Goal: Task Accomplishment & Management: Manage account settings

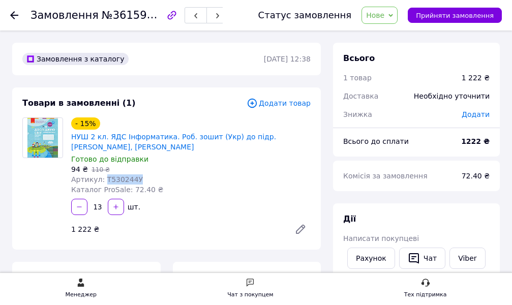
drag, startPoint x: 102, startPoint y: 179, endPoint x: 129, endPoint y: 183, distance: 26.7
click at [146, 182] on div "Артикул: Т530244У" at bounding box center [190, 179] width 239 height 10
copy span "Т530244У"
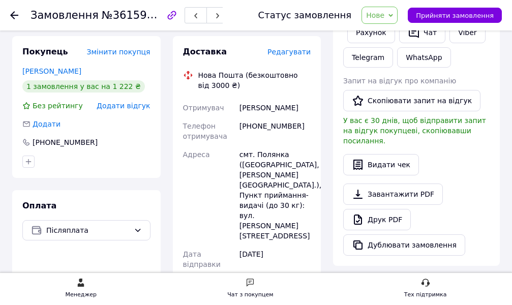
scroll to position [203, 0]
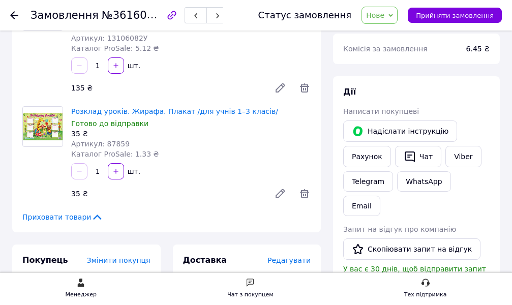
scroll to position [51, 0]
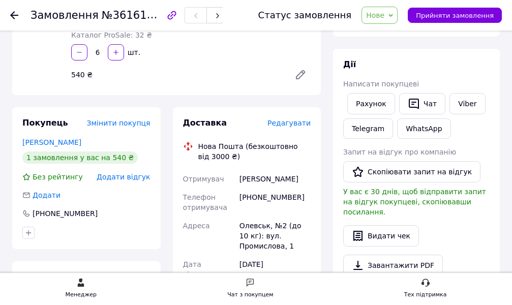
scroll to position [152, 0]
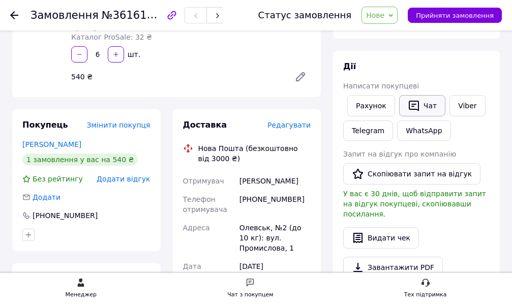
click at [412, 104] on icon "button" at bounding box center [414, 106] width 10 height 11
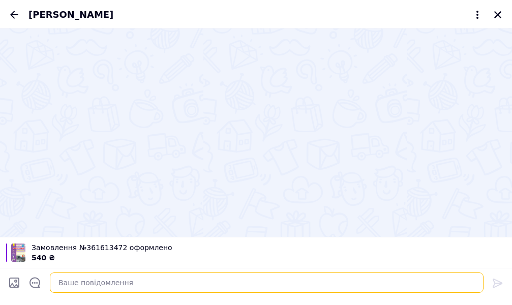
click at [107, 283] on textarea at bounding box center [266, 282] width 433 height 20
type textarea "Д"
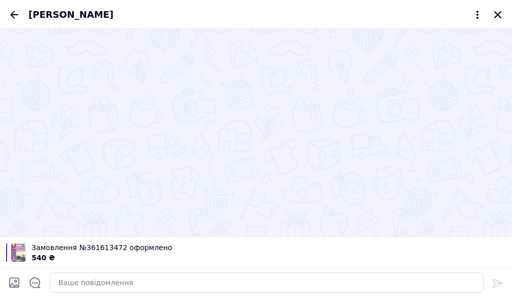
click at [497, 13] on icon "Закрити" at bounding box center [497, 14] width 9 height 9
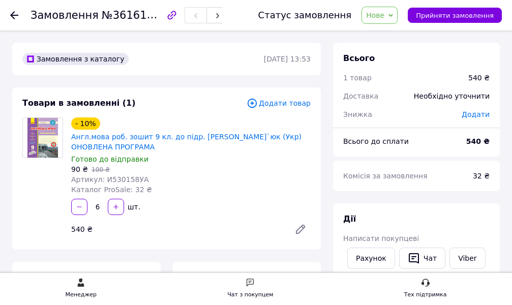
click at [384, 18] on span "Нове" at bounding box center [375, 15] width 18 height 8
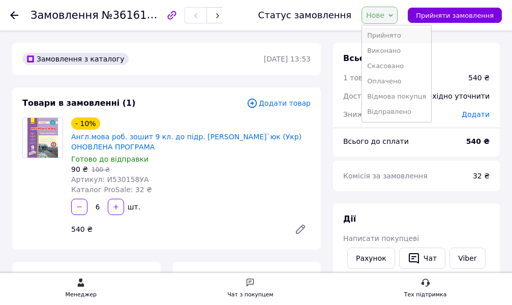
click at [387, 37] on li "Прийнято" at bounding box center [396, 35] width 69 height 15
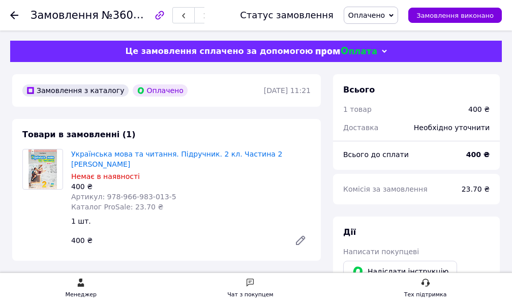
click at [372, 17] on span "Оплачено" at bounding box center [366, 15] width 37 height 8
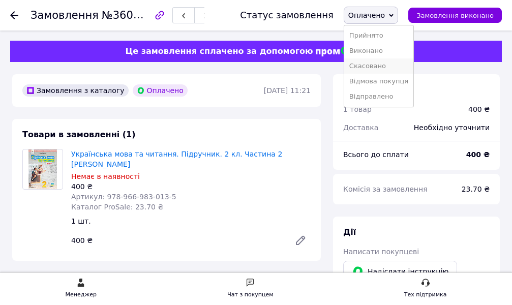
click at [390, 65] on li "Скасовано" at bounding box center [378, 65] width 69 height 15
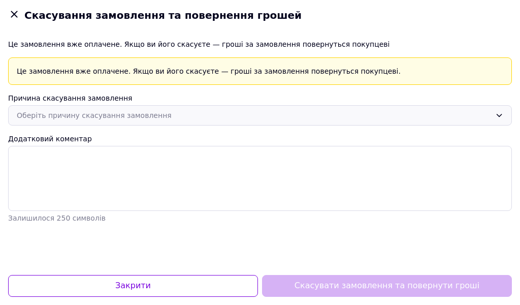
click at [129, 116] on div "Оберіть причину скасування замовлення" at bounding box center [254, 115] width 475 height 11
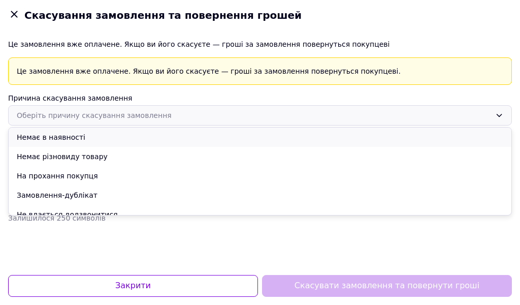
click at [66, 134] on li "Немає в наявності" at bounding box center [260, 137] width 503 height 19
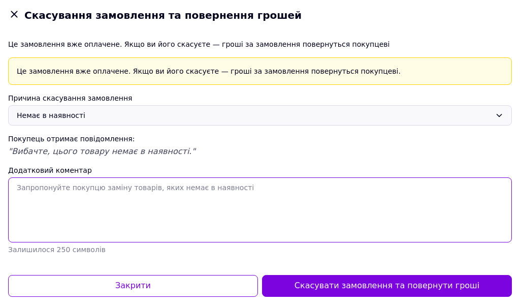
click at [39, 194] on textarea "Додатковий коментар" at bounding box center [260, 209] width 504 height 65
click at [51, 195] on textarea "Додатковий коментар" at bounding box center [260, 209] width 504 height 65
click at [43, 187] on textarea "Вибачте обіцяли зробити додрук підручників, але скасували, їх не буде." at bounding box center [260, 209] width 504 height 65
click at [127, 213] on textarea "Вибачте, обіцяли зробити додрук підручників, але скасували, їх не буде." at bounding box center [260, 209] width 504 height 65
drag, startPoint x: 15, startPoint y: 186, endPoint x: 281, endPoint y: 183, distance: 266.3
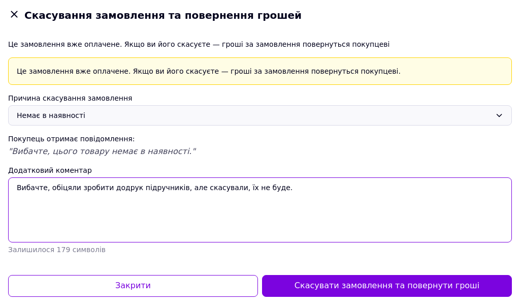
click at [281, 183] on textarea "Вибачте, обіцяли зробити додрук підручників, але скасували, їх не буде." at bounding box center [260, 209] width 504 height 65
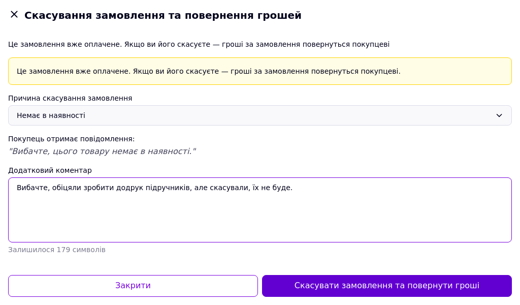
type textarea "Вибачте, обіцяли зробити додрук підручників, але скасували, їх не буде."
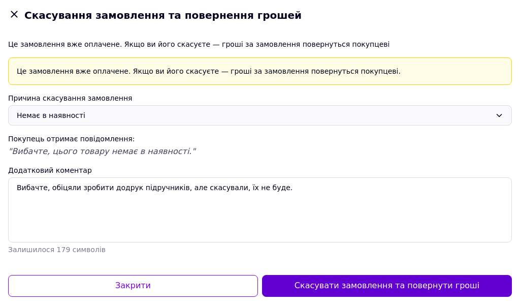
click at [412, 286] on button "Скасувати замовлення та повернути гроші" at bounding box center [387, 286] width 250 height 22
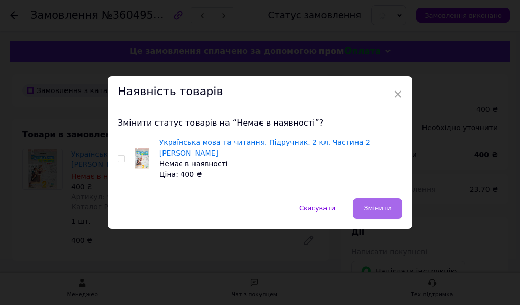
click at [374, 204] on span "Змінити" at bounding box center [378, 208] width 28 height 8
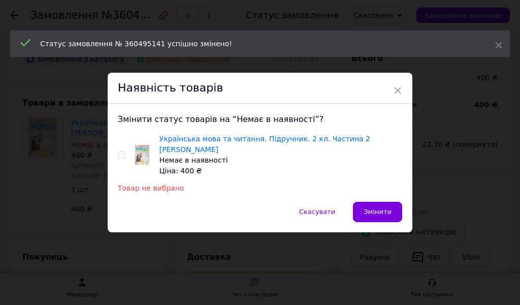
click at [119, 155] on input "checkbox" at bounding box center [121, 155] width 7 height 7
checkbox input "true"
click at [366, 208] on span "Змінити" at bounding box center [378, 212] width 28 height 8
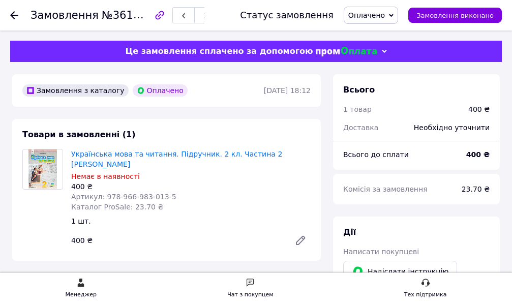
click at [385, 15] on span "Оплачено" at bounding box center [366, 15] width 37 height 8
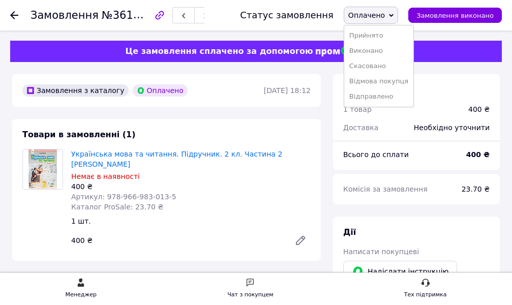
click at [386, 64] on li "Скасовано" at bounding box center [378, 65] width 69 height 15
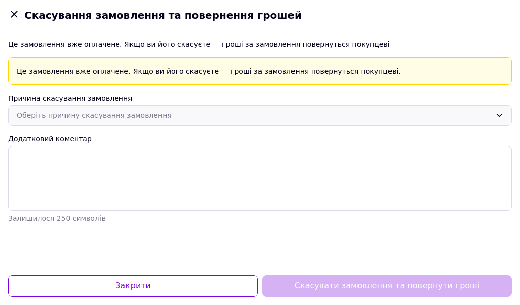
click at [89, 113] on div "Оберіть причину скасування замовлення" at bounding box center [254, 115] width 475 height 11
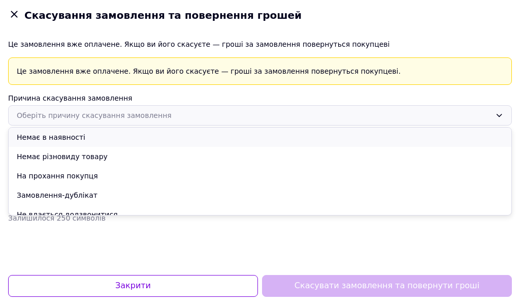
click at [63, 138] on li "Немає в наявності" at bounding box center [260, 137] width 503 height 19
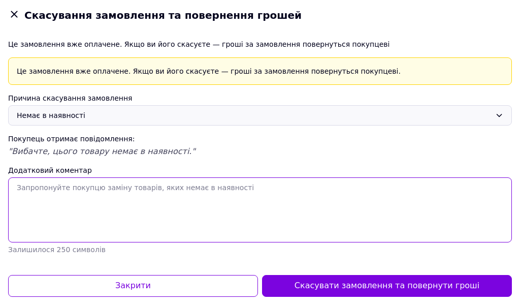
click at [26, 200] on textarea "Додатковий коментар" at bounding box center [260, 209] width 504 height 65
paste textarea "Вибачте, обіцяли зробити додрук підручників, але скасували, їх не буде."
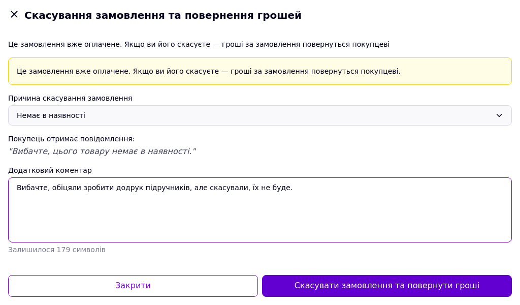
type textarea "Вибачте, обіцяли зробити додрук підручників, але скасували, їх не буде."
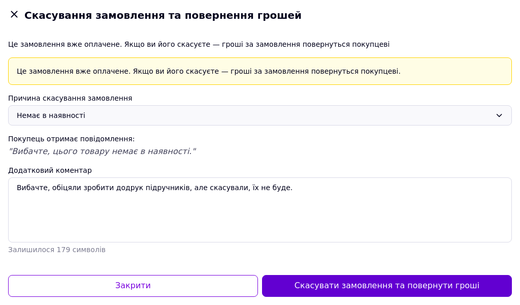
click at [379, 291] on button "Скасувати замовлення та повернути гроші" at bounding box center [387, 286] width 250 height 22
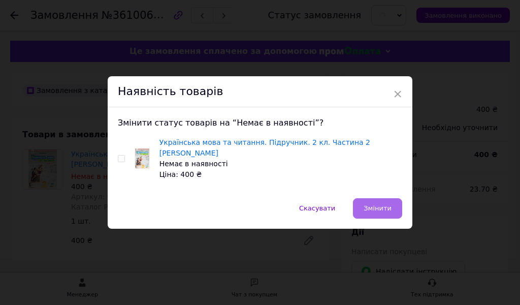
click at [373, 205] on span "Змінити" at bounding box center [378, 208] width 28 height 8
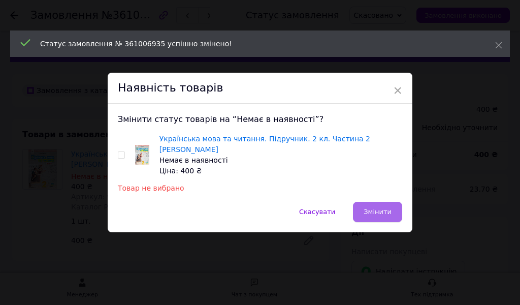
click at [373, 208] on span "Змінити" at bounding box center [378, 212] width 28 height 8
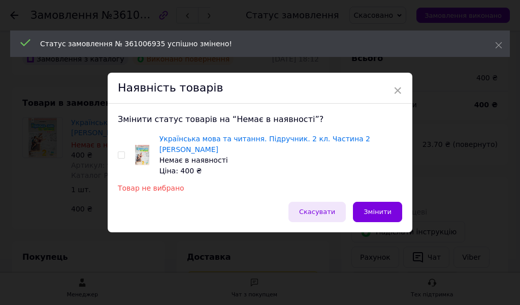
click at [321, 210] on span "Скасувати" at bounding box center [317, 212] width 36 height 8
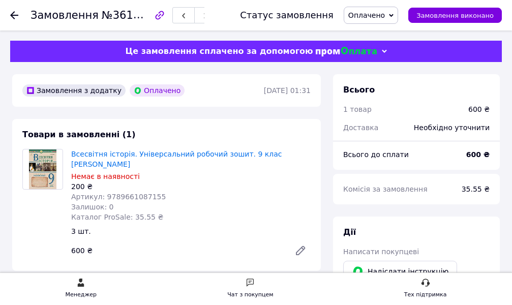
scroll to position [102, 0]
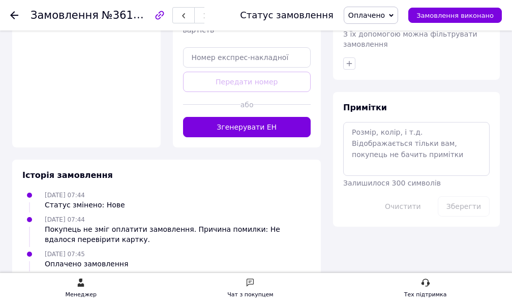
scroll to position [557, 0]
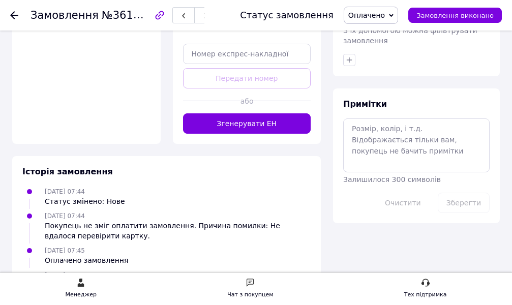
click at [247, 290] on div "Чат з покупцем" at bounding box center [250, 295] width 46 height 10
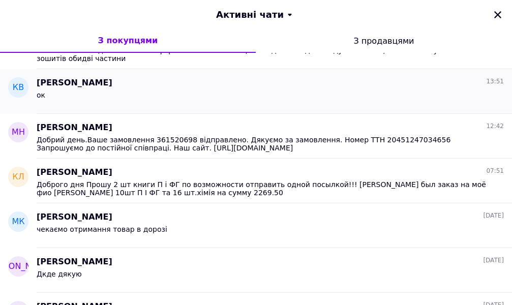
scroll to position [102, 0]
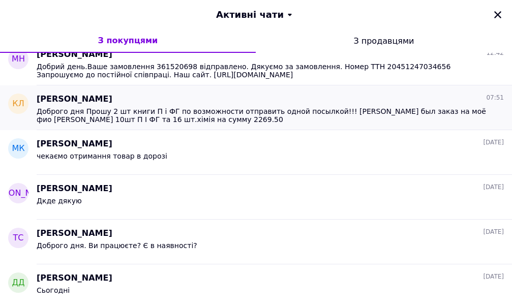
click at [187, 116] on span "Доброго дня Прошу 2 шт книги П і ФГ по возможности отправить одной посылкой!!! …" at bounding box center [263, 115] width 453 height 16
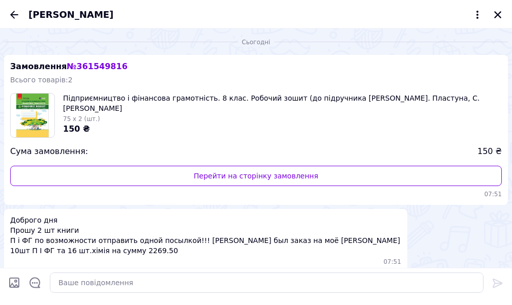
scroll to position [35, 0]
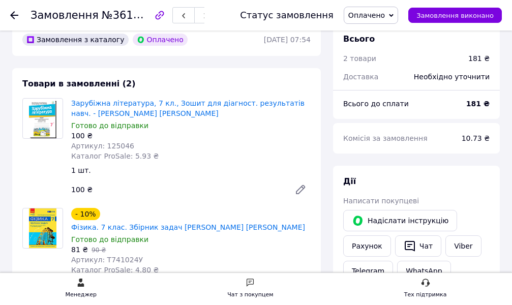
scroll to position [102, 0]
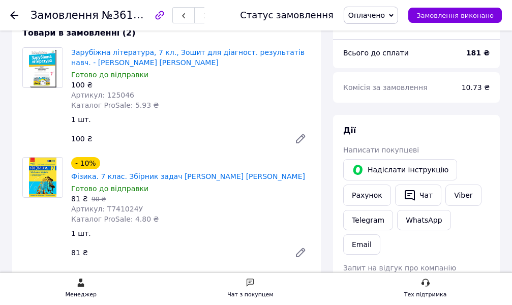
click at [385, 19] on span "Оплачено" at bounding box center [366, 15] width 37 height 8
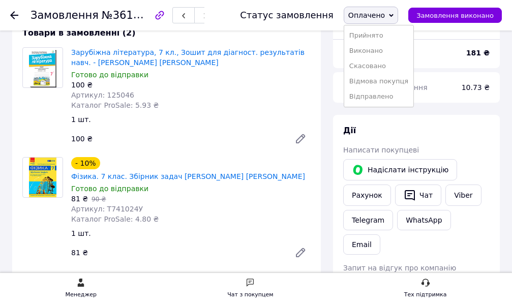
click at [392, 39] on li "Прийнято" at bounding box center [378, 35] width 69 height 15
click at [392, 38] on div "Всього 2 товари 181 ₴ Доставка Необхідно уточнити Всього до сплати 181 ₴" at bounding box center [416, 21] width 167 height 96
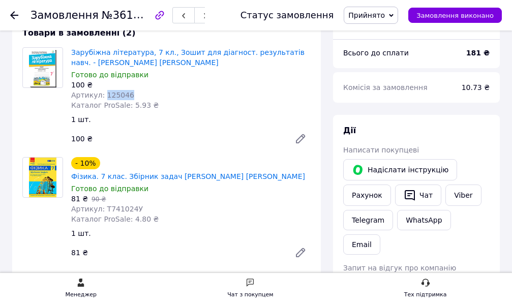
drag, startPoint x: 102, startPoint y: 94, endPoint x: 139, endPoint y: 94, distance: 37.1
click at [139, 94] on div "Артикул: 125046" at bounding box center [190, 95] width 239 height 10
copy span "125046"
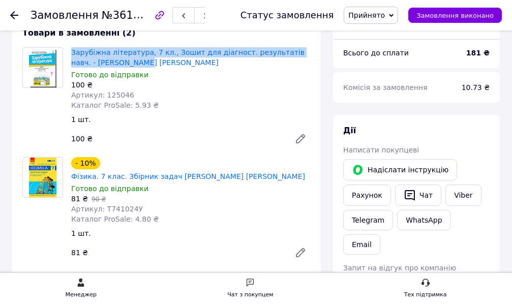
drag, startPoint x: 70, startPoint y: 51, endPoint x: 118, endPoint y: 65, distance: 50.1
click at [118, 65] on div "Зарубіжна література, 7 кл., Зошит для діагност. результатів навч. - Ніколенко …" at bounding box center [190, 78] width 247 height 67
copy link "Зарубіжна література, 7 кл., Зошит для діагност. результатів навч. - Ніколенко …"
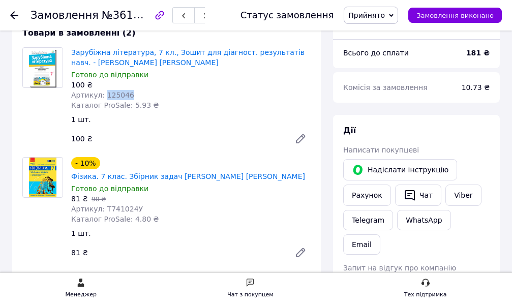
drag, startPoint x: 100, startPoint y: 94, endPoint x: 134, endPoint y: 95, distance: 34.1
click at [134, 95] on div "Артикул: 125046" at bounding box center [190, 95] width 239 height 10
copy span "125046"
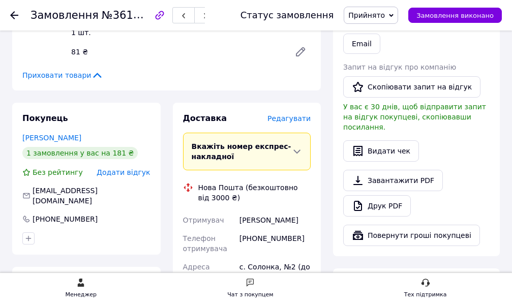
scroll to position [305, 0]
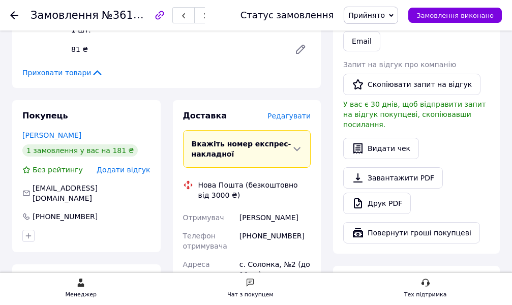
click at [293, 112] on span "Редагувати" at bounding box center [288, 116] width 43 height 8
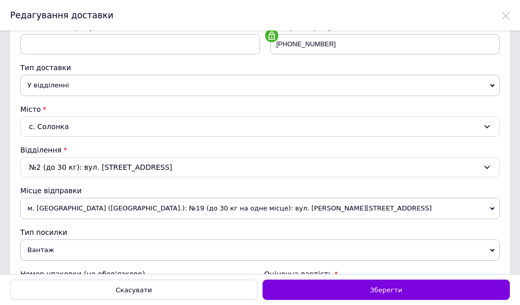
scroll to position [152, 0]
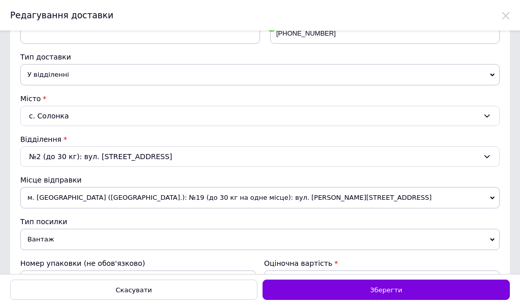
click at [53, 239] on span "Вантаж" at bounding box center [260, 239] width 480 height 21
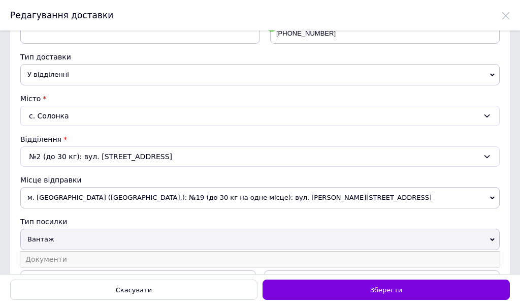
click at [51, 253] on li "Документи" at bounding box center [260, 259] width 480 height 15
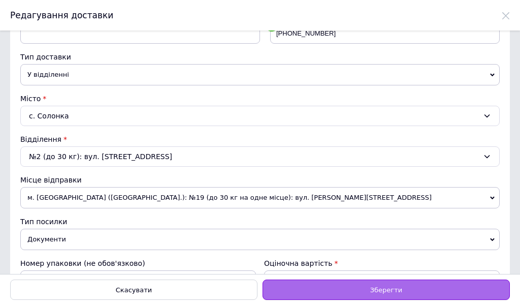
click at [357, 291] on div "Зберегти" at bounding box center [386, 289] width 247 height 20
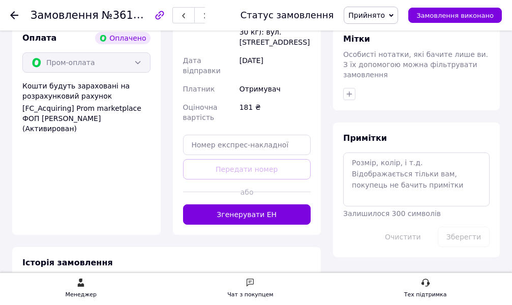
scroll to position [559, 0]
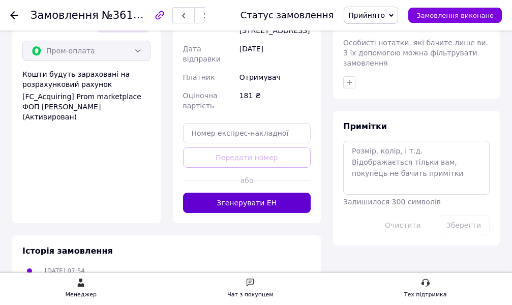
click at [263, 193] on button "Згенерувати ЕН" at bounding box center [247, 203] width 128 height 20
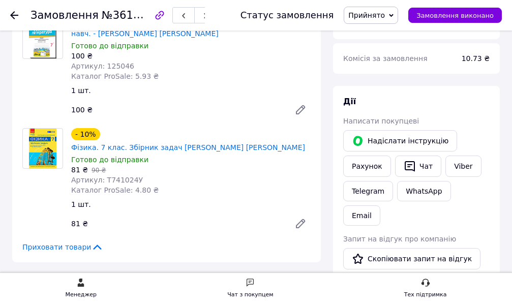
scroll to position [51, 0]
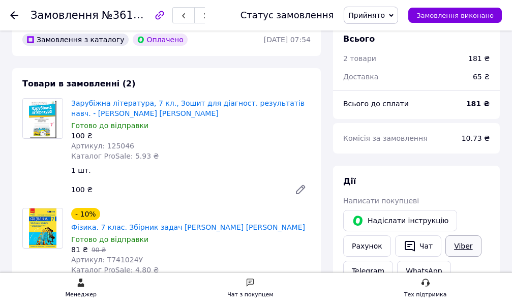
click at [452, 241] on link "Viber" at bounding box center [463, 245] width 36 height 21
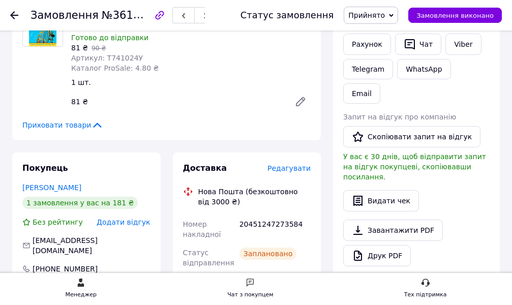
scroll to position [254, 0]
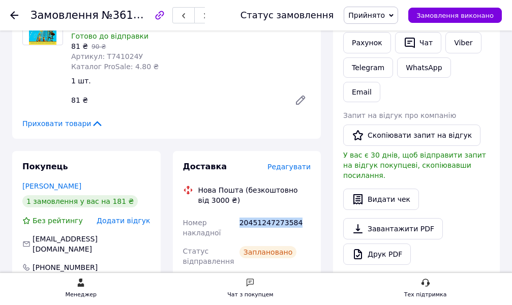
drag, startPoint x: 239, startPoint y: 208, endPoint x: 306, endPoint y: 210, distance: 67.1
click at [308, 213] on div "20451247273584" at bounding box center [274, 227] width 75 height 28
copy div "20451247273584"
click at [371, 13] on span "Прийнято" at bounding box center [366, 15] width 37 height 8
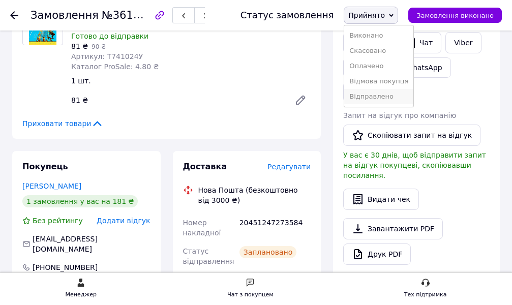
click at [381, 96] on li "Відправлено" at bounding box center [378, 96] width 69 height 15
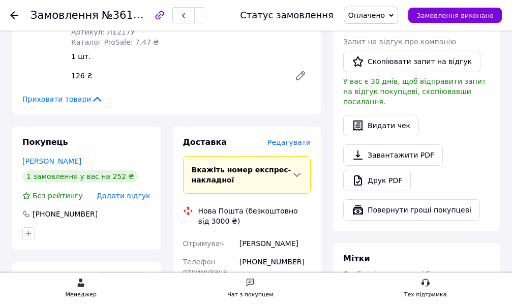
scroll to position [305, 0]
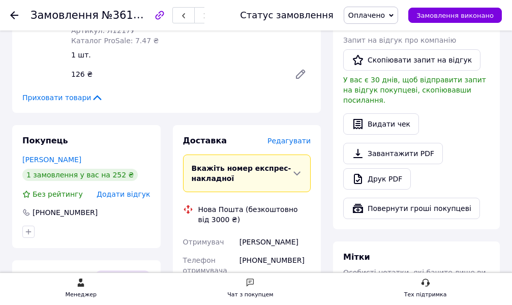
click at [283, 137] on span "Редагувати" at bounding box center [288, 141] width 43 height 8
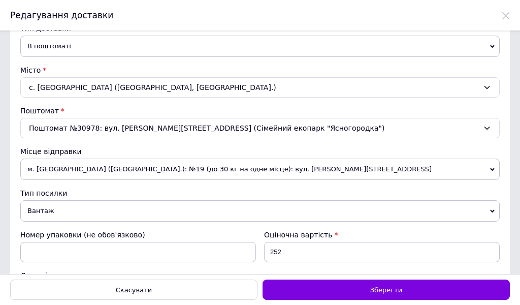
scroll to position [203, 0]
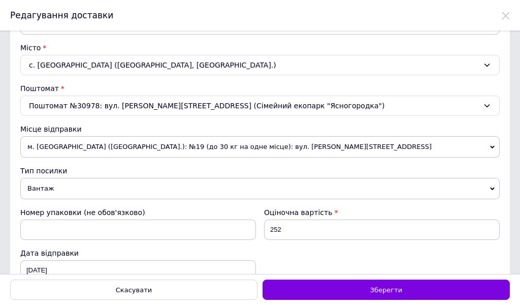
click at [69, 195] on span "Вантаж" at bounding box center [260, 188] width 480 height 21
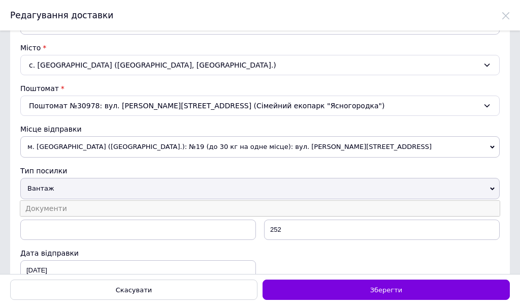
click at [58, 209] on li "Документи" at bounding box center [260, 208] width 480 height 15
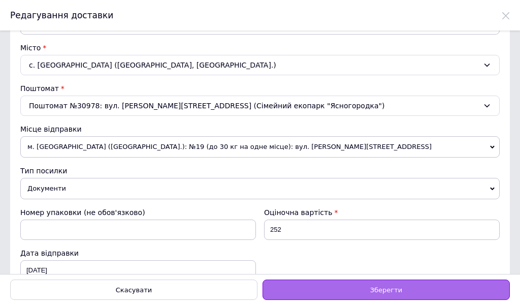
click at [378, 289] on span "Зберегти" at bounding box center [386, 290] width 32 height 8
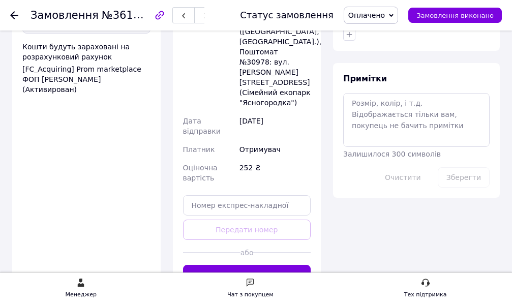
scroll to position [610, 0]
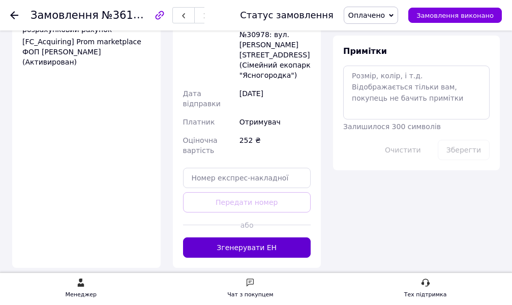
click at [254, 237] on button "Згенерувати ЕН" at bounding box center [247, 247] width 128 height 20
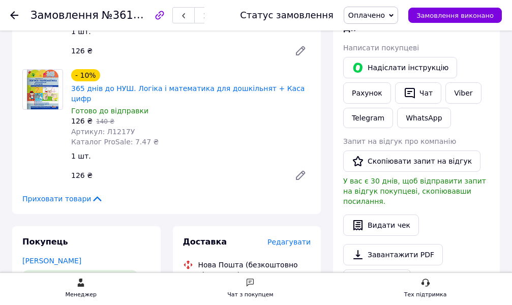
scroll to position [203, 0]
click at [459, 96] on link "Viber" at bounding box center [463, 93] width 36 height 21
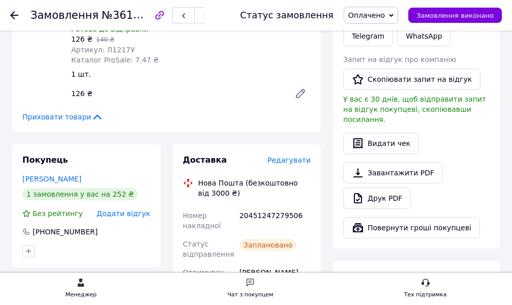
scroll to position [305, 0]
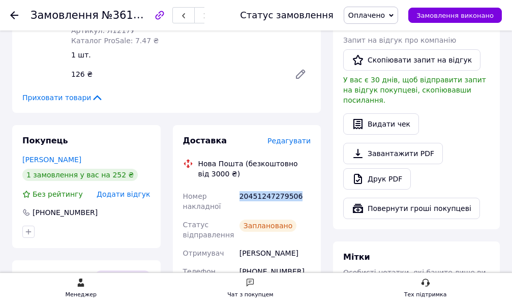
drag, startPoint x: 240, startPoint y: 174, endPoint x: 295, endPoint y: 175, distance: 54.9
click at [310, 187] on div "20451247279506" at bounding box center [274, 201] width 75 height 28
copy div "20451247279506"
click at [377, 14] on span "Оплачено" at bounding box center [366, 15] width 37 height 8
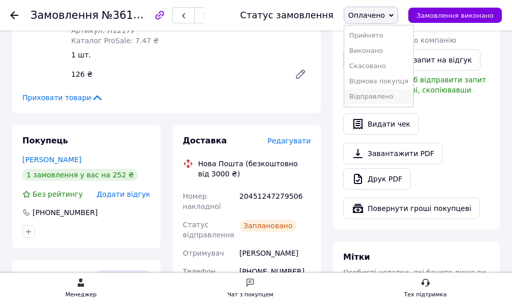
click at [385, 99] on li "Відправлено" at bounding box center [378, 96] width 69 height 15
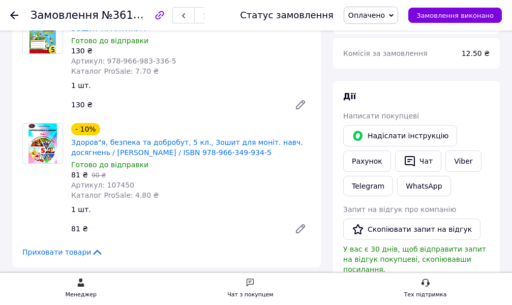
scroll to position [152, 0]
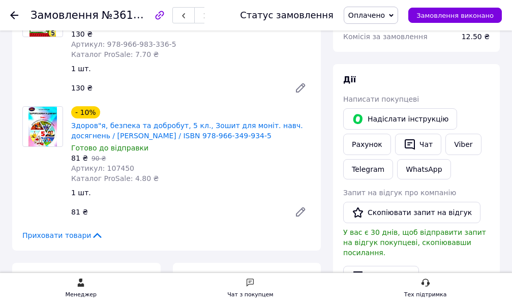
click at [297, 211] on icon at bounding box center [300, 212] width 12 height 12
click at [385, 15] on span "Оплачено" at bounding box center [366, 15] width 37 height 8
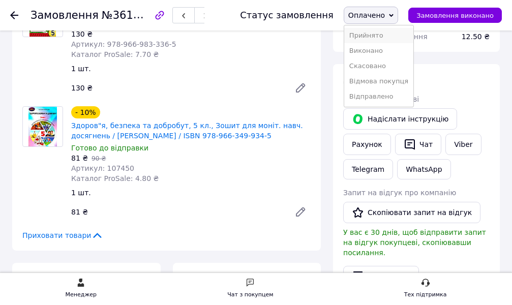
click at [384, 33] on li "Прийнято" at bounding box center [378, 35] width 69 height 15
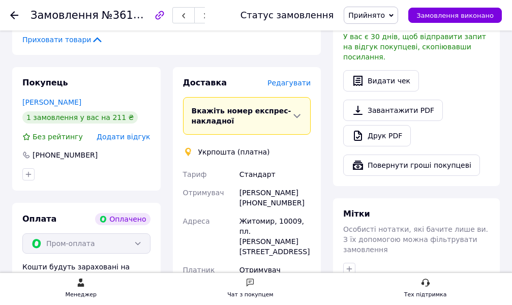
scroll to position [356, 0]
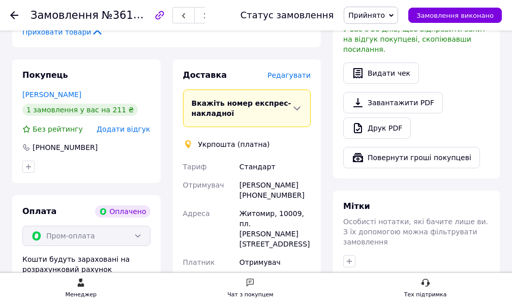
click at [282, 71] on span "Редагувати" at bounding box center [288, 75] width 43 height 8
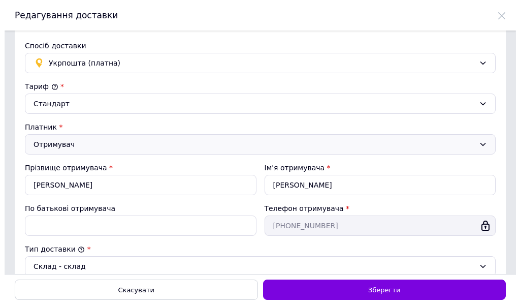
scroll to position [0, 0]
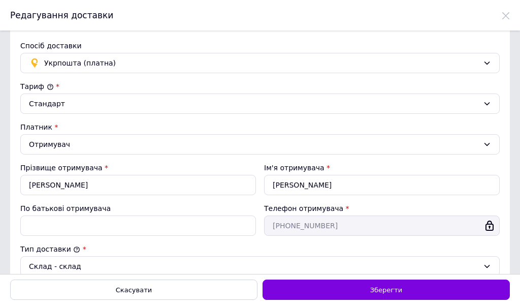
click at [507, 15] on icon at bounding box center [506, 16] width 8 height 8
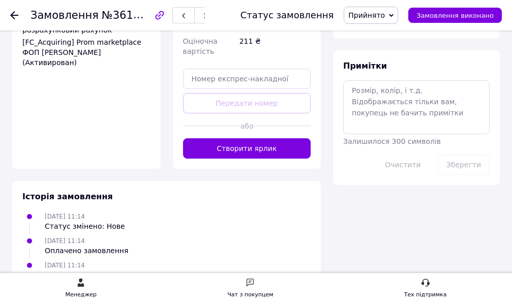
scroll to position [610, 0]
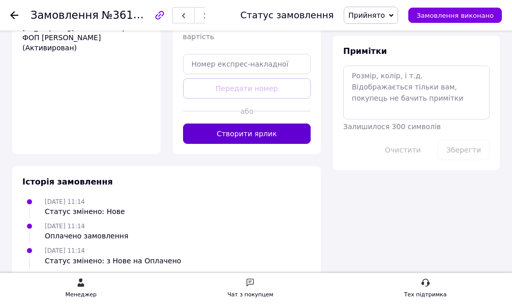
click at [255, 123] on button "Створити ярлик" at bounding box center [247, 133] width 128 height 20
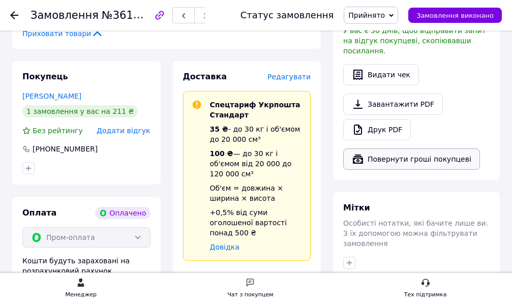
scroll to position [254, 0]
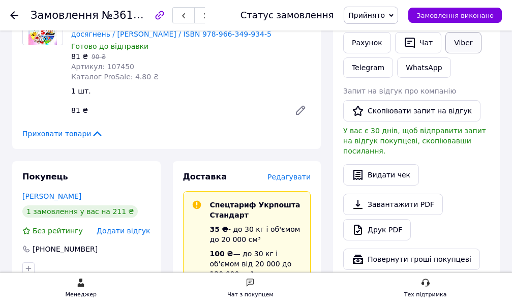
click at [461, 41] on link "Viber" at bounding box center [463, 42] width 36 height 21
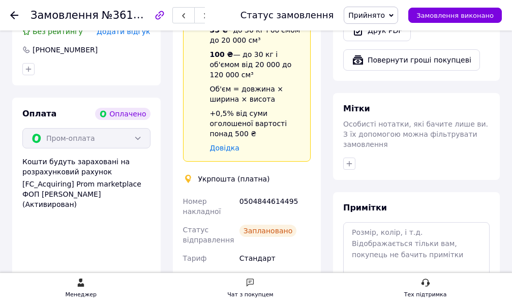
scroll to position [457, 0]
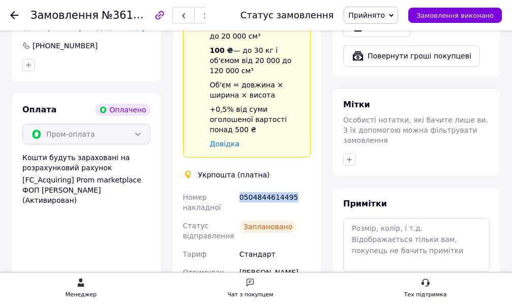
drag, startPoint x: 237, startPoint y: 176, endPoint x: 321, endPoint y: 176, distance: 83.3
click at [321, 176] on div "Доставка Редагувати Спецтариф Укрпошта Стандарт 35 ₴ - до 30 кг і об'ємом до 20…" at bounding box center [247, 206] width 161 height 496
copy div "0504844614495"
click at [385, 13] on span "Прийнято" at bounding box center [366, 15] width 37 height 8
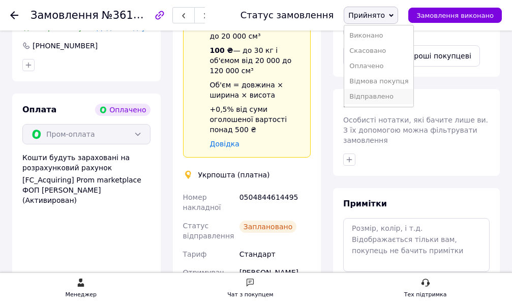
click at [385, 94] on li "Відправлено" at bounding box center [378, 96] width 69 height 15
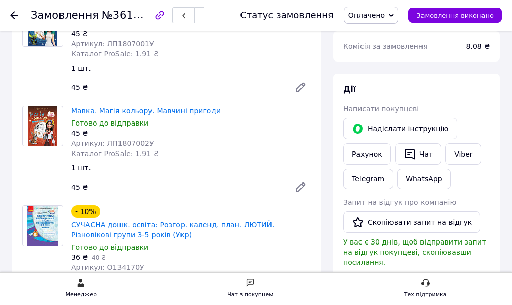
scroll to position [102, 0]
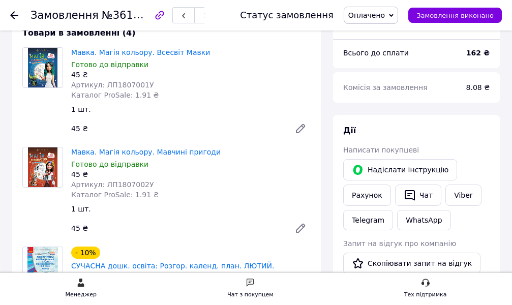
click at [383, 18] on span "Оплачено" at bounding box center [366, 15] width 37 height 8
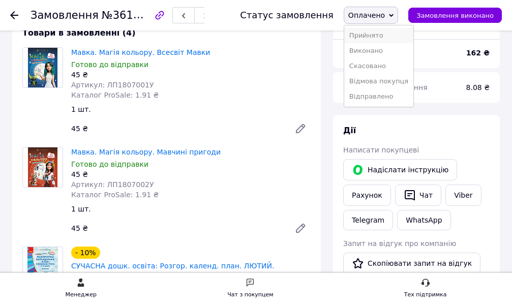
click at [385, 33] on li "Прийнято" at bounding box center [378, 35] width 69 height 15
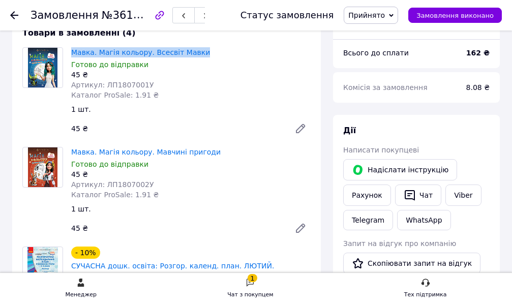
drag, startPoint x: 70, startPoint y: 51, endPoint x: 209, endPoint y: 50, distance: 138.7
click at [209, 50] on div "Мавка. Магія кольору. Всесвіт Мавки Готово до відправки 45 ₴ Артикул: ЛП1807001…" at bounding box center [190, 73] width 247 height 57
copy link "Мавка. Магія кольору. Всесвіт Мавки"
click at [223, 127] on div "45 ₴" at bounding box center [176, 128] width 219 height 14
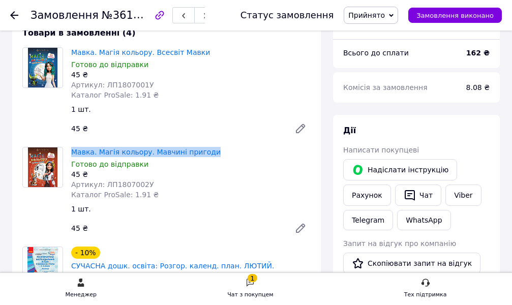
drag, startPoint x: 68, startPoint y: 151, endPoint x: 227, endPoint y: 151, distance: 159.6
click at [227, 151] on div "Мавка. Магія кольору. Мавчині пригоди Готово до відправки 45 ₴ Артикул: ЛП18070…" at bounding box center [190, 173] width 247 height 57
copy link "Мавка. Магія кольору. Мавчині пригоди"
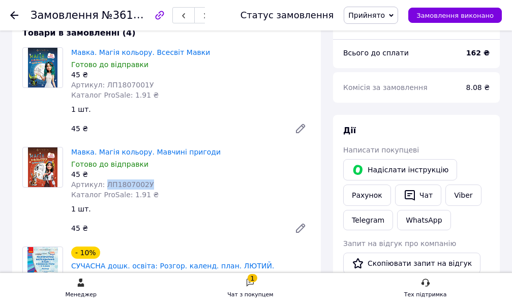
drag, startPoint x: 102, startPoint y: 184, endPoint x: 167, endPoint y: 186, distance: 65.1
click at [168, 186] on div "Артикул: ЛП1807002У" at bounding box center [190, 184] width 239 height 10
copy span "ЛП1807002У"
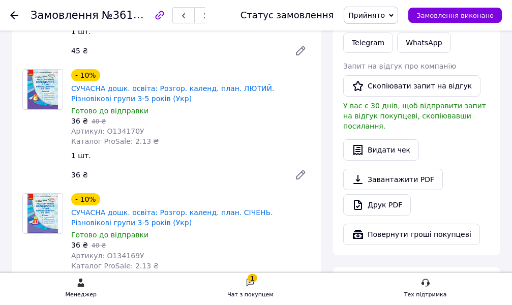
scroll to position [305, 0]
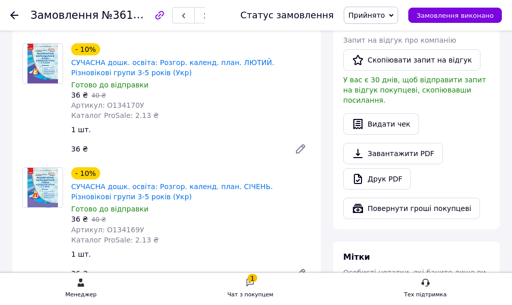
click at [300, 146] on icon at bounding box center [300, 149] width 12 height 12
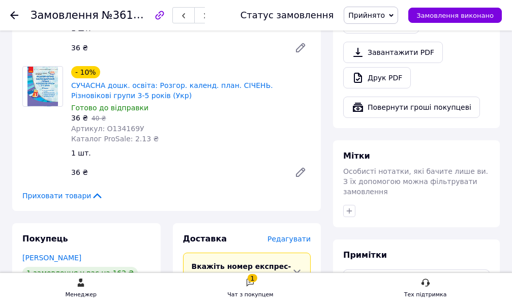
scroll to position [407, 0]
click at [302, 169] on icon at bounding box center [300, 171] width 8 height 8
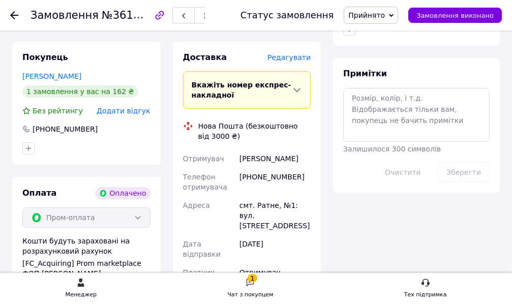
scroll to position [559, 0]
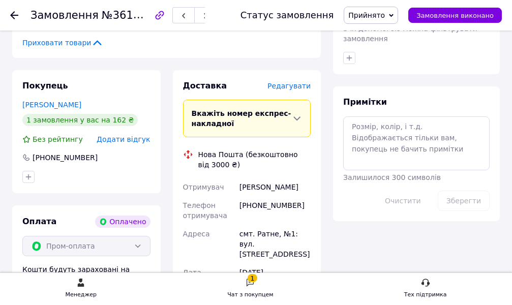
click at [294, 89] on span "Редагувати" at bounding box center [288, 86] width 43 height 8
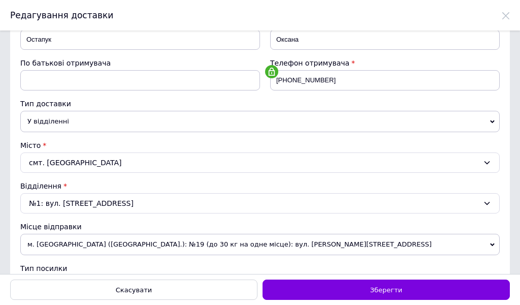
scroll to position [152, 0]
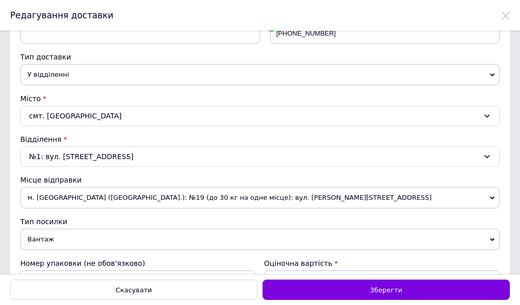
click at [59, 238] on span "Вантаж" at bounding box center [260, 239] width 480 height 21
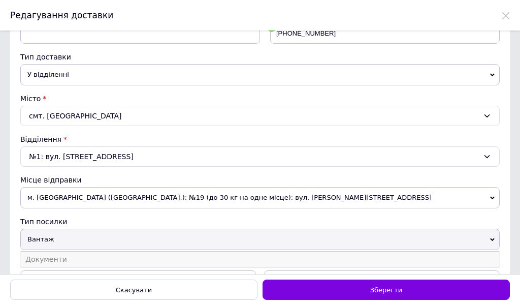
click at [54, 256] on li "Документи" at bounding box center [260, 259] width 480 height 15
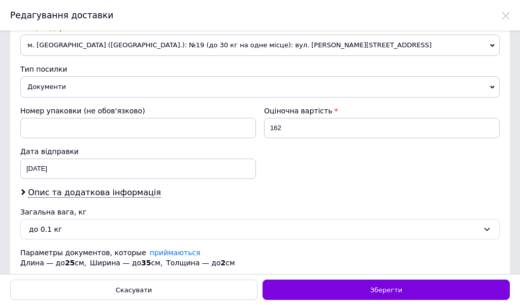
scroll to position [319, 0]
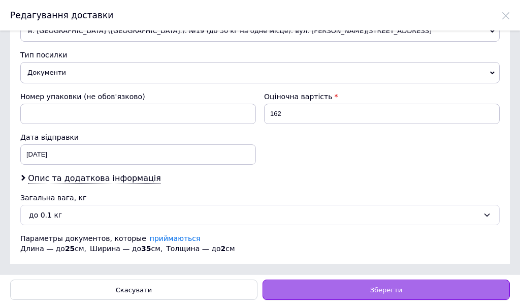
click at [379, 290] on span "Зберегти" at bounding box center [386, 290] width 32 height 8
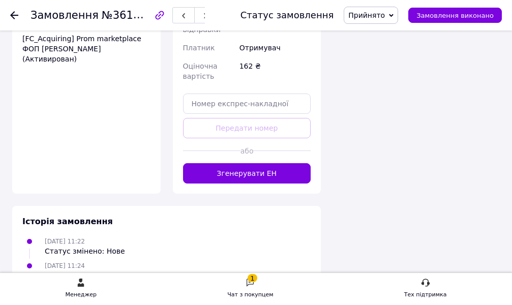
scroll to position [813, 0]
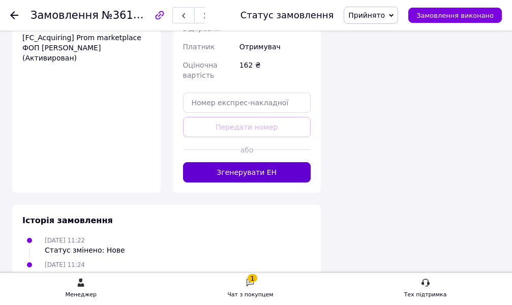
click at [226, 162] on button "Згенерувати ЕН" at bounding box center [247, 172] width 128 height 20
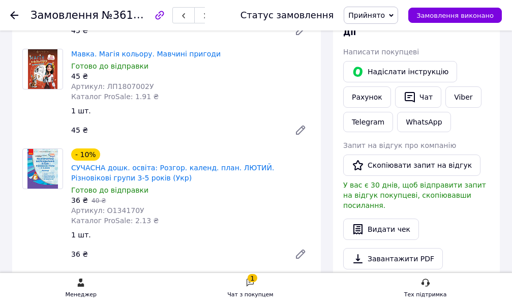
scroll to position [152, 0]
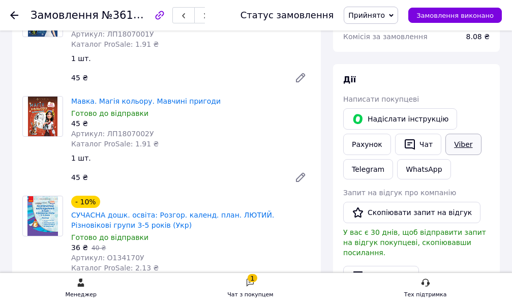
click at [460, 146] on link "Viber" at bounding box center [463, 144] width 36 height 21
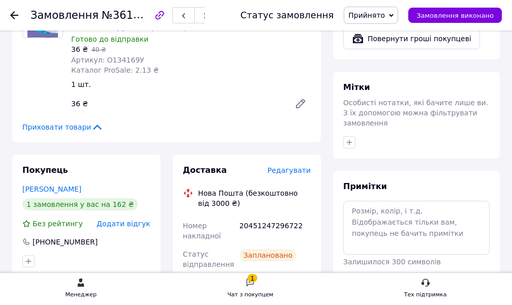
scroll to position [610, 0]
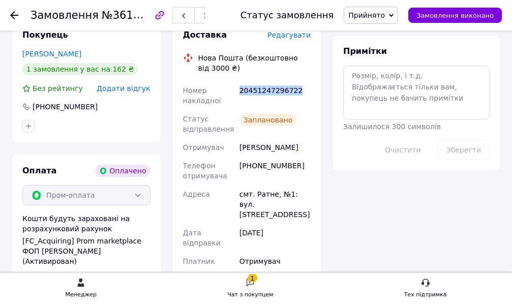
drag, startPoint x: 237, startPoint y: 89, endPoint x: 323, endPoint y: 86, distance: 85.9
click at [323, 86] on div "Доставка Редагувати Нова Пошта (безкоштовно від 3000 ₴) Номер накладної 2045124…" at bounding box center [247, 192] width 161 height 347
copy div "20451247296722"
click at [395, 17] on span "Прийнято" at bounding box center [371, 15] width 54 height 17
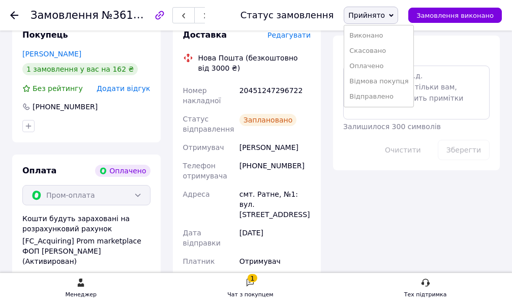
click at [386, 97] on li "Відправлено" at bounding box center [378, 96] width 69 height 15
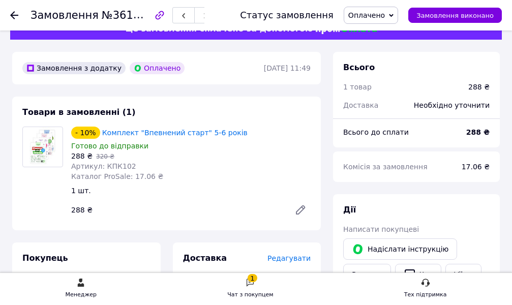
scroll to position [51, 0]
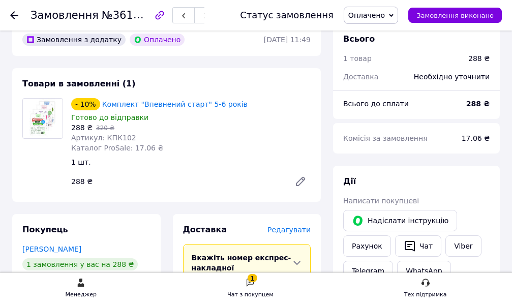
click at [384, 13] on span "Оплачено" at bounding box center [366, 15] width 37 height 8
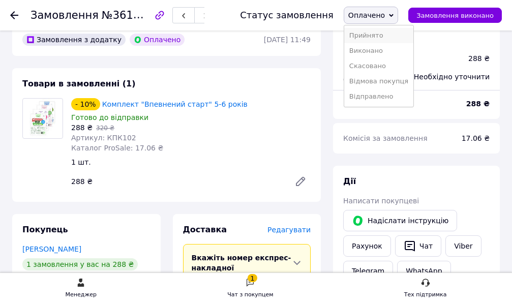
drag, startPoint x: 389, startPoint y: 34, endPoint x: 338, endPoint y: 48, distance: 52.8
click at [388, 34] on li "Прийнято" at bounding box center [378, 35] width 69 height 15
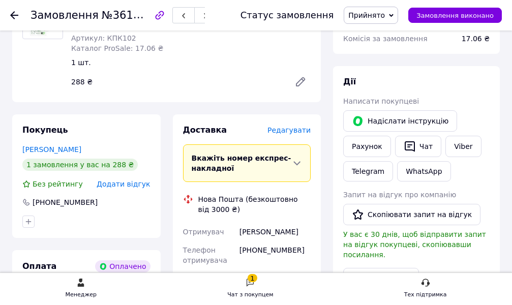
scroll to position [152, 0]
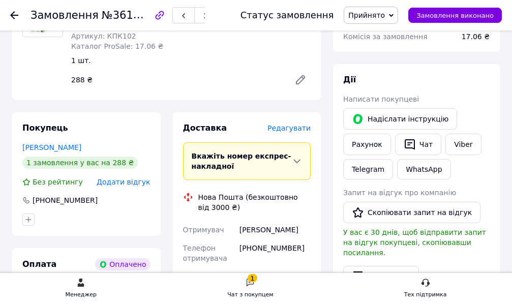
click at [299, 130] on span "Редагувати" at bounding box center [288, 128] width 43 height 8
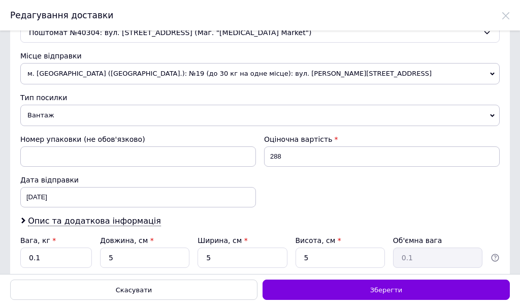
scroll to position [305, 0]
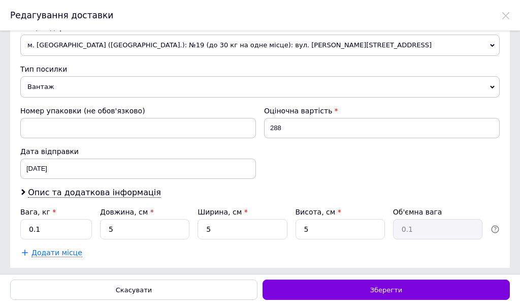
click at [74, 88] on span "Вантаж" at bounding box center [260, 86] width 480 height 21
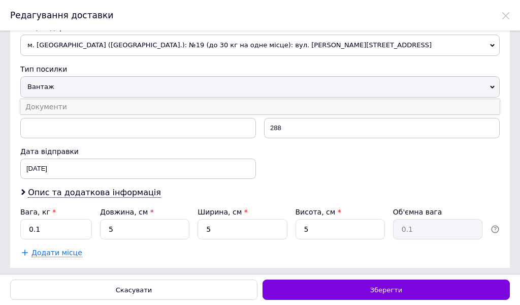
click at [73, 108] on li "Документи" at bounding box center [260, 106] width 480 height 15
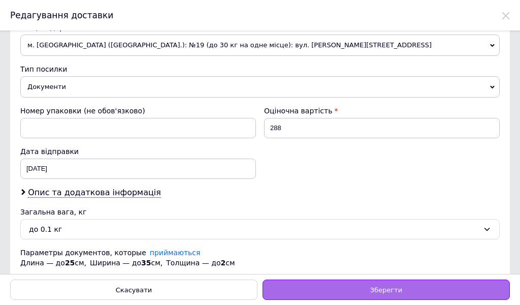
click at [354, 281] on div "Зберегти" at bounding box center [386, 289] width 247 height 20
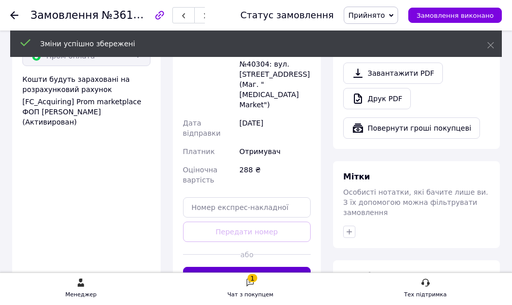
scroll to position [407, 0]
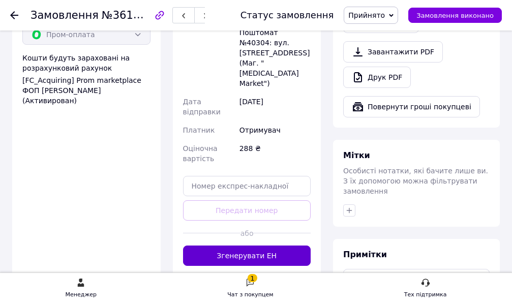
click at [274, 245] on button "Згенерувати ЕН" at bounding box center [247, 255] width 128 height 20
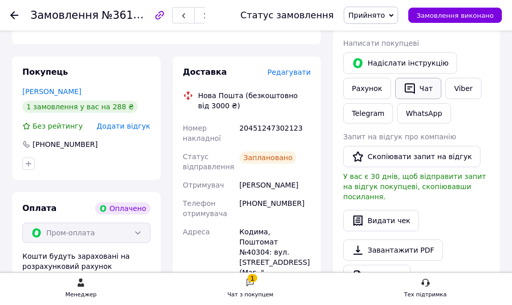
scroll to position [152, 0]
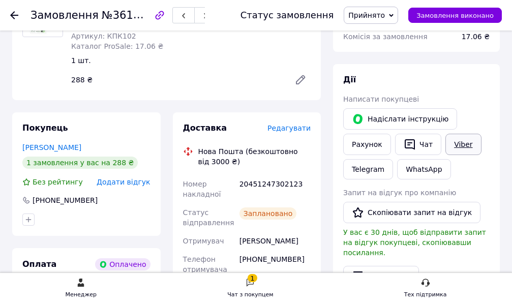
click at [456, 147] on link "Viber" at bounding box center [463, 144] width 36 height 21
drag, startPoint x: 240, startPoint y: 185, endPoint x: 317, endPoint y: 185, distance: 77.2
click at [317, 185] on div "Доставка Редагувати Нова Пошта (безкоштовно від 3000 ₴) Номер накладної 2045124…" at bounding box center [247, 306] width 148 height 388
copy div "20451247302123"
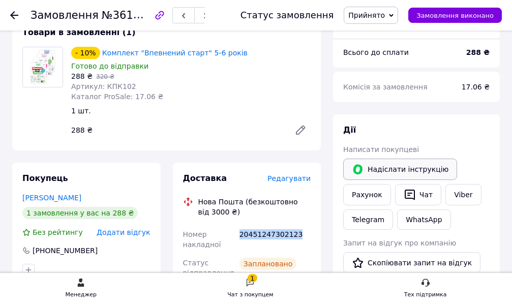
scroll to position [102, 0]
click at [383, 11] on span "Прийнято" at bounding box center [366, 15] width 37 height 8
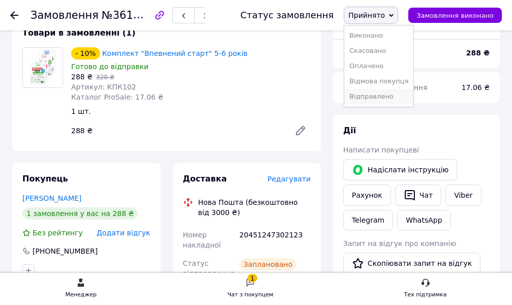
click at [394, 97] on li "Відправлено" at bounding box center [378, 96] width 69 height 15
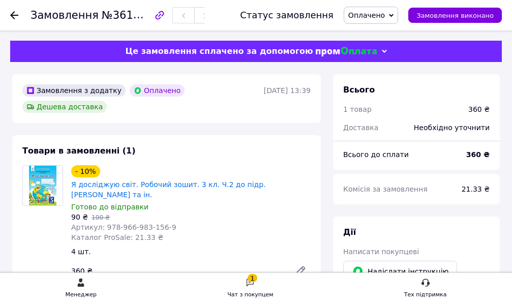
click at [302, 267] on icon at bounding box center [300, 271] width 8 height 8
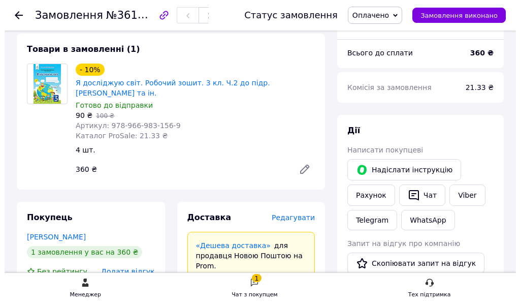
scroll to position [57, 0]
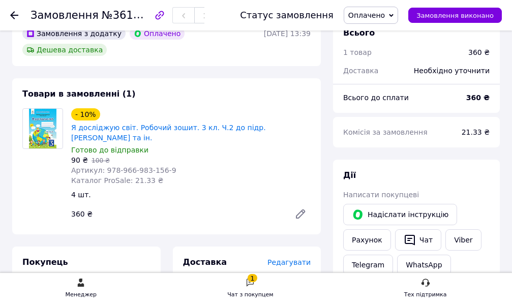
click at [398, 19] on span "Оплачено" at bounding box center [371, 15] width 54 height 17
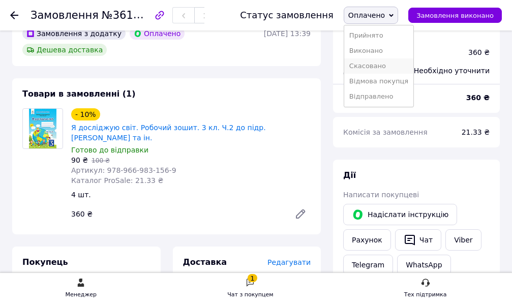
click at [389, 64] on li "Скасовано" at bounding box center [378, 65] width 69 height 15
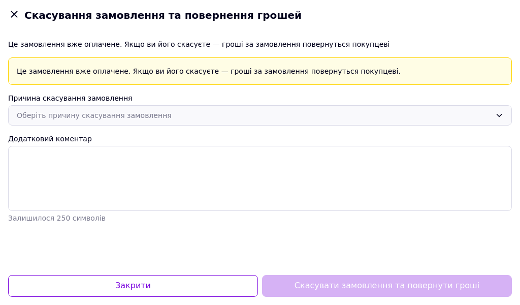
click at [111, 117] on div "Оберіть причину скасування замовлення" at bounding box center [254, 115] width 475 height 11
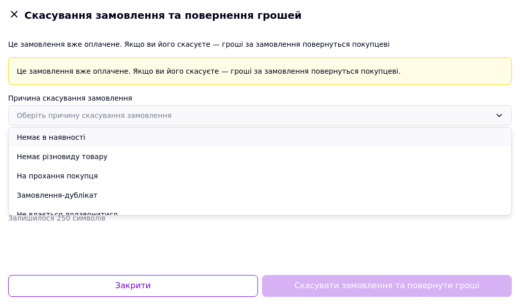
click at [64, 139] on li "Немає в наявності" at bounding box center [260, 137] width 503 height 19
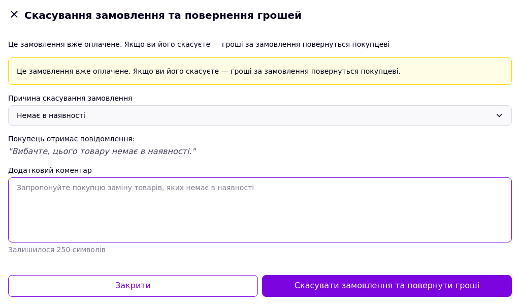
click at [40, 200] on textarea "Додатковий коментар" at bounding box center [260, 209] width 504 height 65
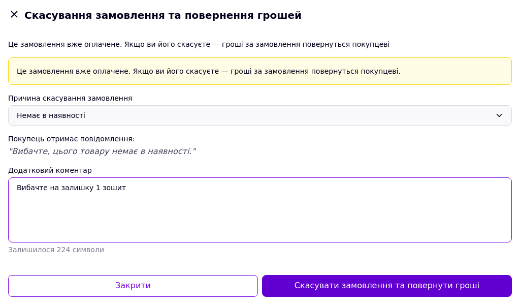
type textarea "Вибачте на залишку 1 зошит"
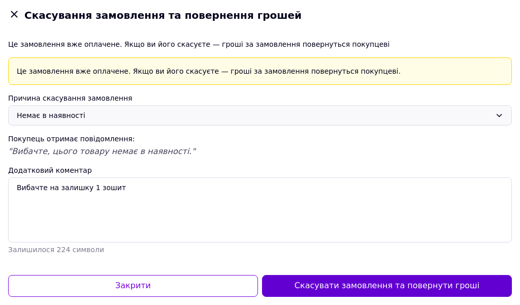
click at [393, 287] on button "Скасувати замовлення та повернути гроші" at bounding box center [387, 286] width 250 height 22
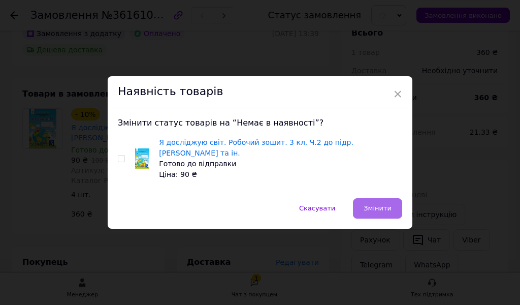
click at [384, 204] on span "Змінити" at bounding box center [378, 208] width 28 height 8
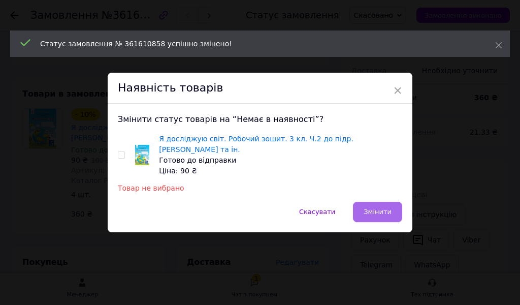
click at [385, 208] on span "Змінити" at bounding box center [378, 212] width 28 height 8
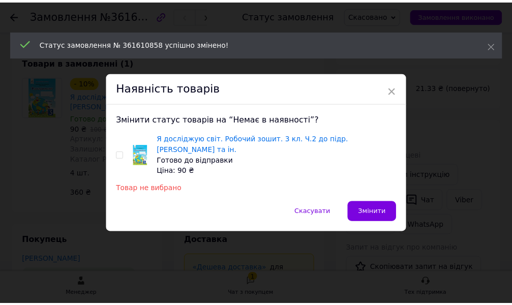
scroll to position [25, 0]
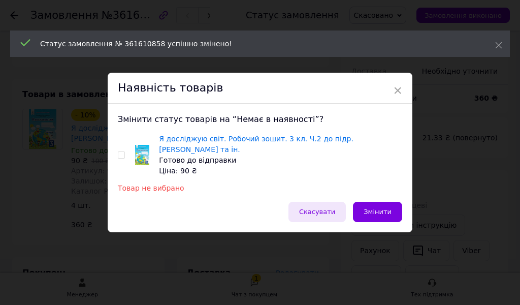
click at [326, 208] on span "Скасувати" at bounding box center [317, 212] width 36 height 8
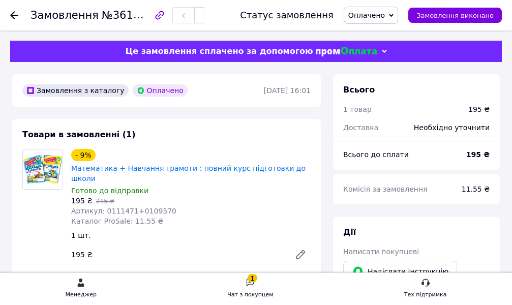
click at [381, 14] on span "Оплачено" at bounding box center [366, 15] width 37 height 8
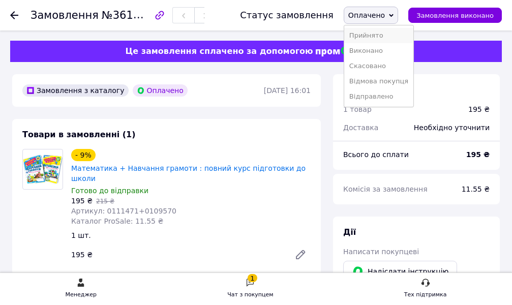
click at [386, 36] on li "Прийнято" at bounding box center [378, 35] width 69 height 15
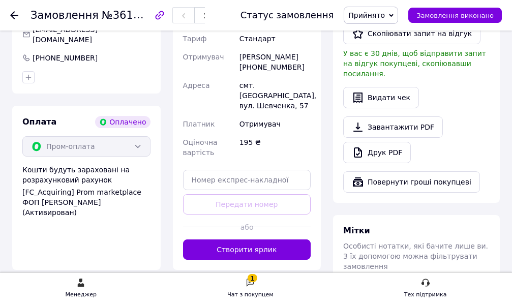
scroll to position [407, 0]
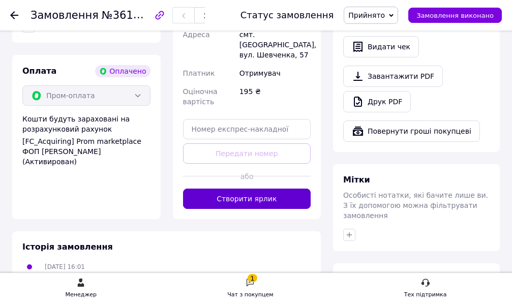
click at [251, 199] on button "Створити ярлик" at bounding box center [247, 199] width 128 height 20
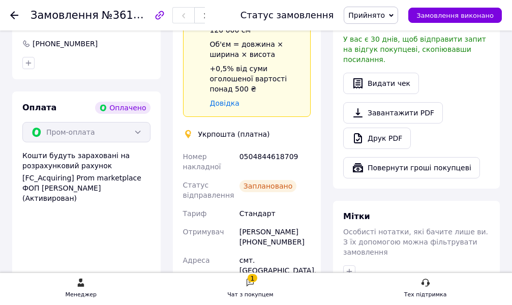
scroll to position [203, 0]
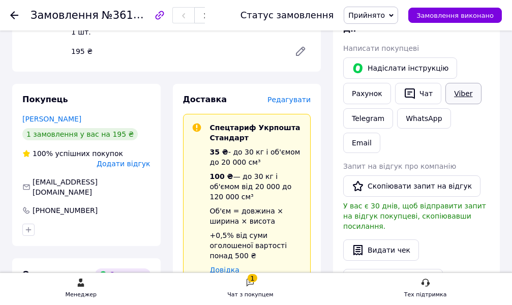
click at [454, 95] on link "Viber" at bounding box center [463, 93] width 36 height 21
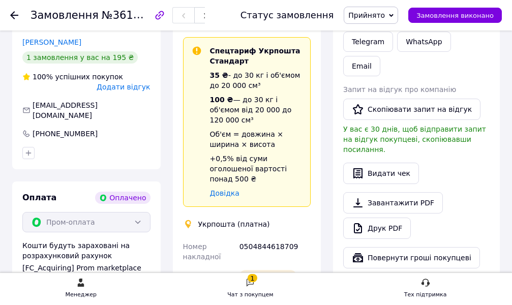
scroll to position [305, 0]
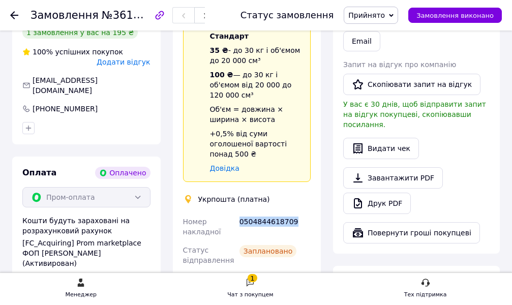
drag, startPoint x: 238, startPoint y: 194, endPoint x: 311, endPoint y: 194, distance: 73.2
click at [311, 212] on div "0504844618709" at bounding box center [274, 226] width 75 height 28
copy div "0504844618709"
click at [369, 17] on span "Прийнято" at bounding box center [366, 15] width 37 height 8
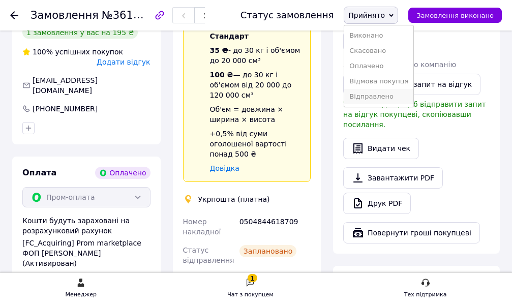
click at [378, 96] on li "Відправлено" at bounding box center [378, 96] width 69 height 15
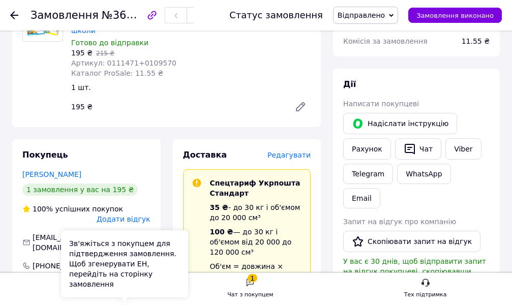
scroll to position [51, 0]
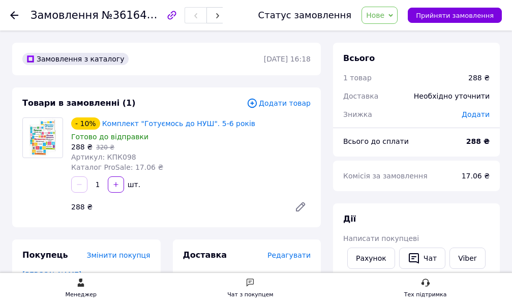
click at [384, 14] on span "Нове" at bounding box center [375, 15] width 18 height 8
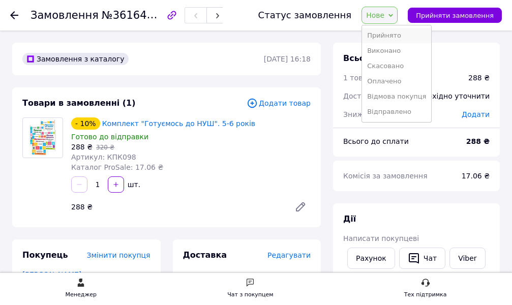
click at [388, 33] on li "Прийнято" at bounding box center [396, 35] width 69 height 15
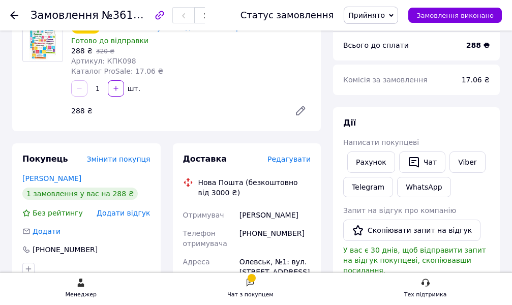
scroll to position [102, 0]
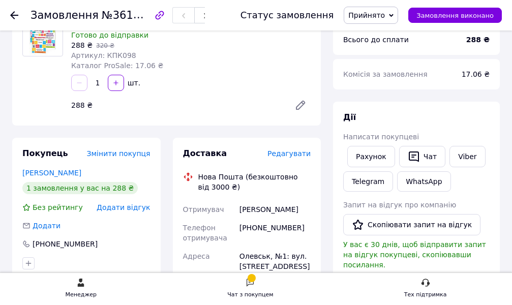
click at [286, 154] on span "Редагувати" at bounding box center [288, 153] width 43 height 8
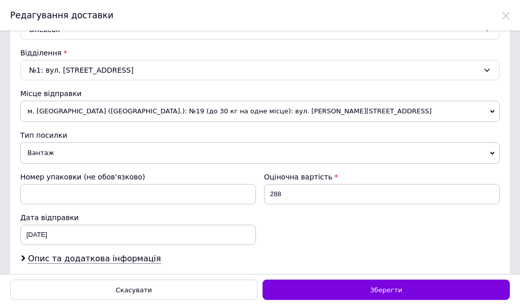
scroll to position [254, 0]
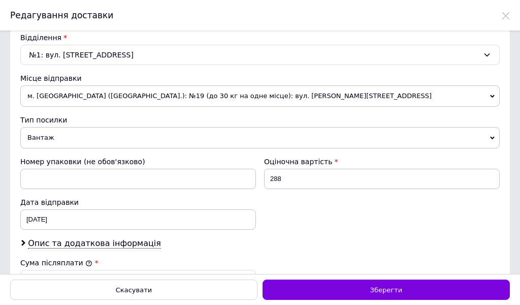
click at [47, 137] on span "Вантаж" at bounding box center [260, 137] width 480 height 21
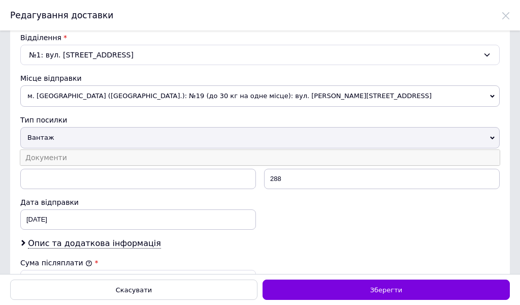
click at [51, 158] on li "Документи" at bounding box center [260, 157] width 480 height 15
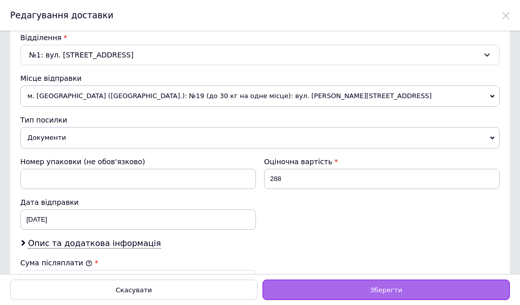
click at [369, 290] on div "Зберегти" at bounding box center [386, 289] width 247 height 20
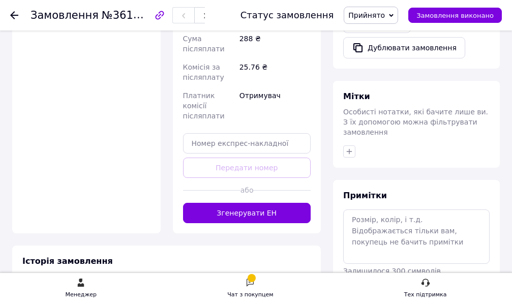
scroll to position [457, 0]
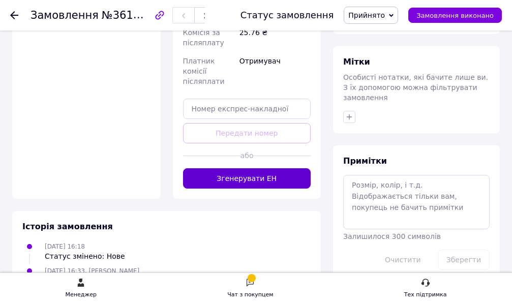
click at [241, 168] on button "Згенерувати ЕН" at bounding box center [247, 178] width 128 height 20
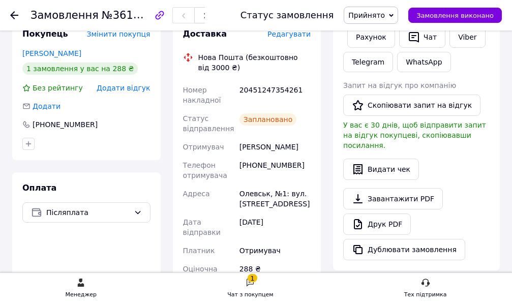
scroll to position [152, 0]
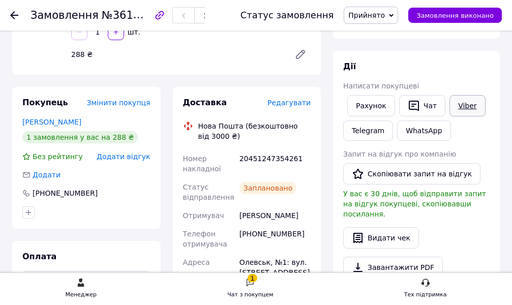
click at [461, 104] on link "Viber" at bounding box center [467, 105] width 36 height 21
drag, startPoint x: 241, startPoint y: 155, endPoint x: 302, endPoint y: 158, distance: 61.5
click at [302, 158] on div "20451247354261" at bounding box center [274, 163] width 75 height 28
copy div "20451247354261"
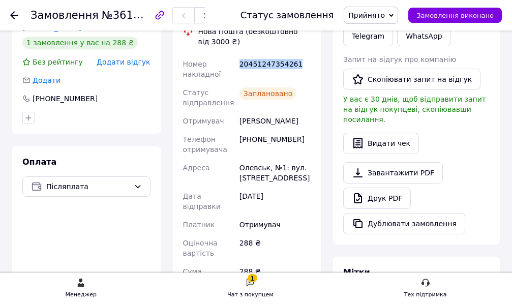
scroll to position [254, 0]
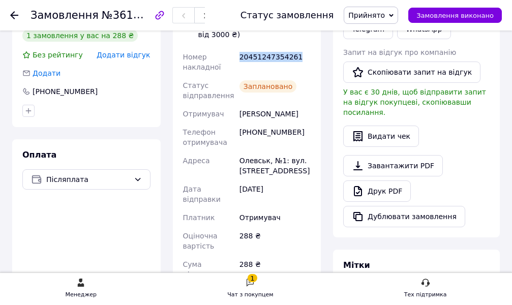
click at [383, 13] on span "Прийнято" at bounding box center [366, 15] width 37 height 8
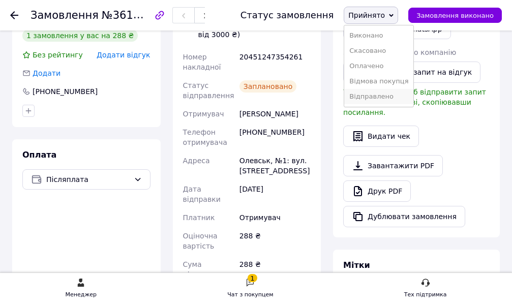
click at [388, 97] on li "Відправлено" at bounding box center [378, 96] width 69 height 15
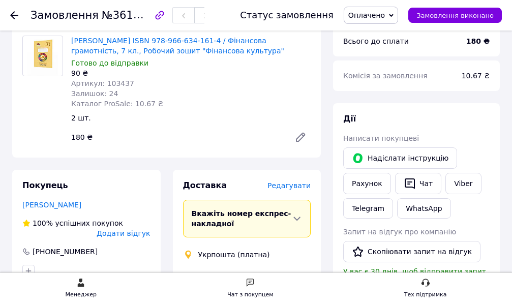
scroll to position [152, 0]
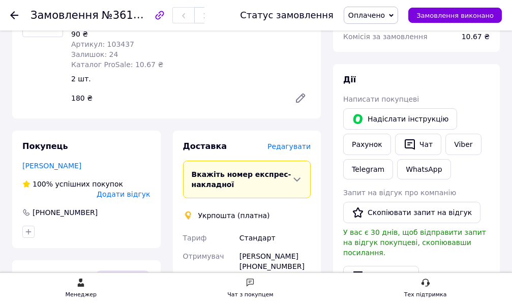
click at [299, 98] on icon at bounding box center [300, 98] width 8 height 8
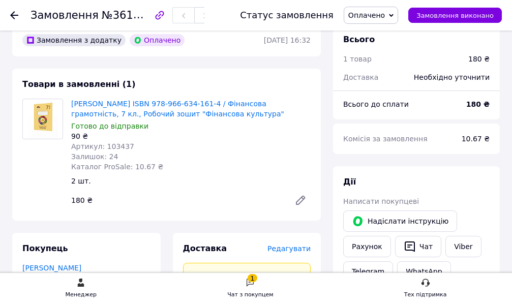
scroll to position [51, 0]
click at [378, 15] on span "Оплачено" at bounding box center [366, 15] width 37 height 8
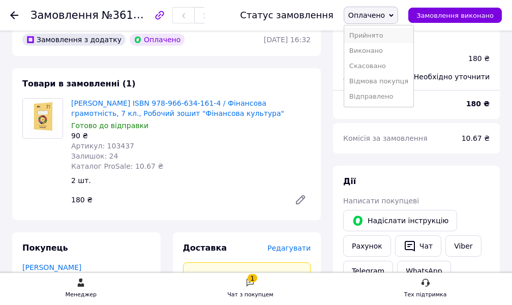
click at [384, 36] on li "Прийнято" at bounding box center [378, 35] width 69 height 15
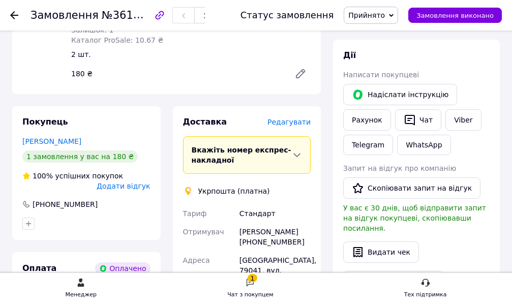
scroll to position [356, 0]
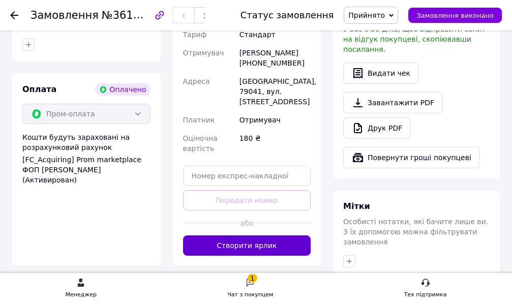
click at [264, 236] on button "Створити ярлик" at bounding box center [247, 245] width 128 height 20
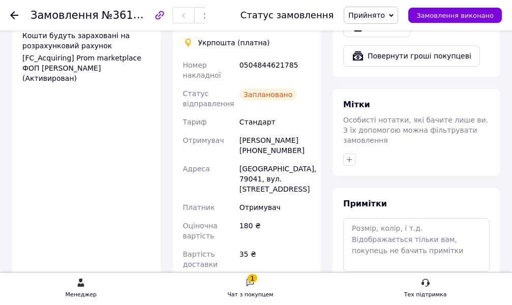
scroll to position [508, 0]
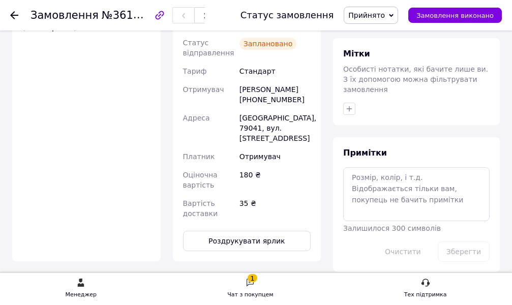
click at [385, 14] on span "Прийнято" at bounding box center [366, 15] width 37 height 8
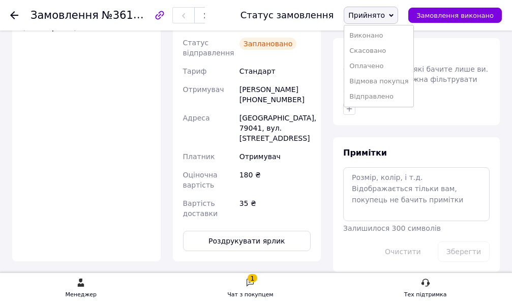
click at [380, 100] on li "Відправлено" at bounding box center [378, 96] width 69 height 15
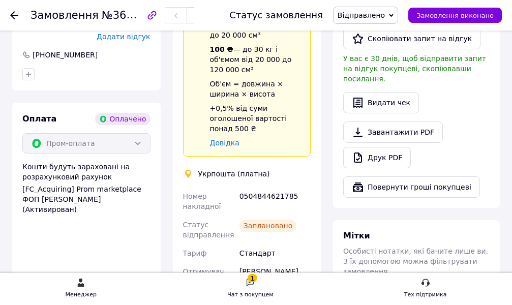
scroll to position [203, 0]
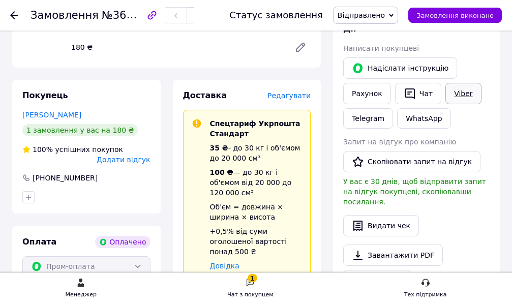
click at [446, 99] on link "Viber" at bounding box center [463, 93] width 36 height 21
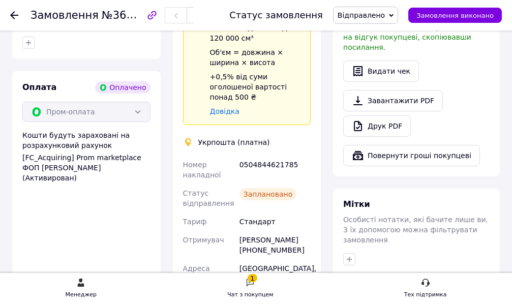
scroll to position [407, 0]
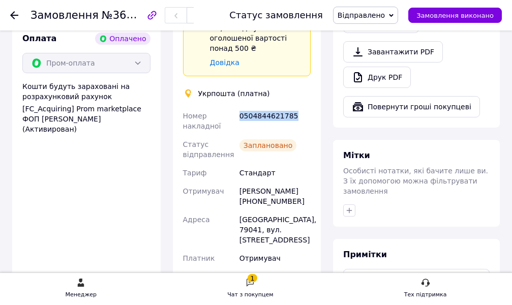
drag, startPoint x: 238, startPoint y: 93, endPoint x: 290, endPoint y: 95, distance: 51.4
click at [293, 107] on div "0504844621785" at bounding box center [274, 121] width 75 height 28
copy div "0504844621785"
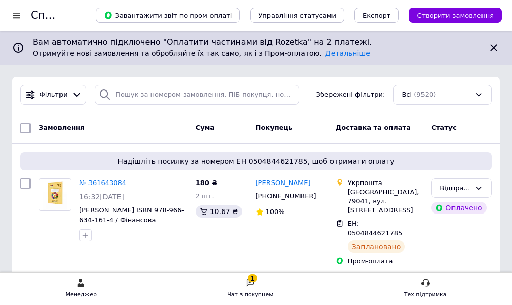
click at [254, 286] on icon at bounding box center [249, 282] width 9 height 9
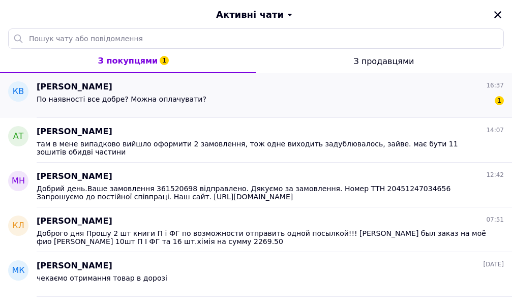
click at [157, 95] on span "По наявності все добре? Можна оплачувати?" at bounding box center [122, 99] width 170 height 8
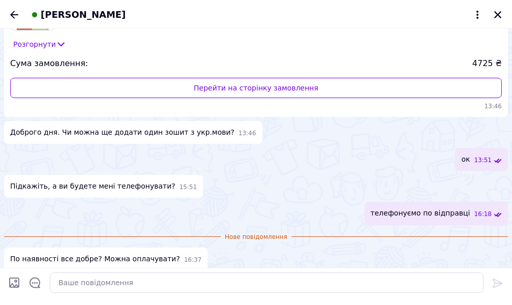
scroll to position [114, 0]
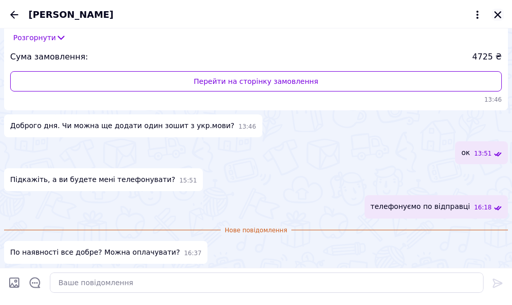
click at [497, 14] on icon "Закрити" at bounding box center [497, 14] width 7 height 7
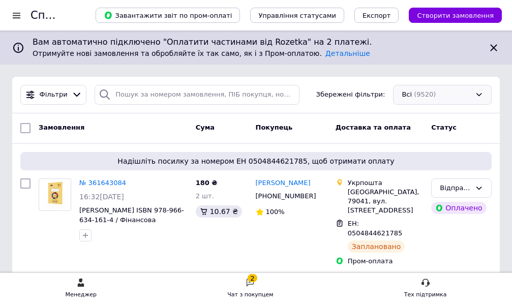
click at [425, 95] on div "Всі (9520)" at bounding box center [442, 95] width 99 height 20
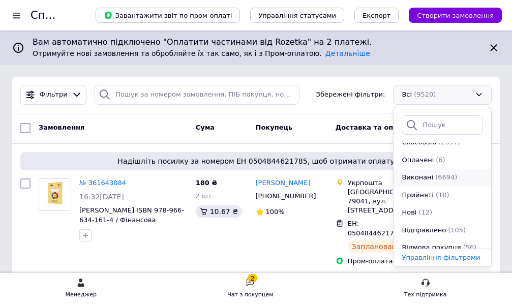
scroll to position [70, 0]
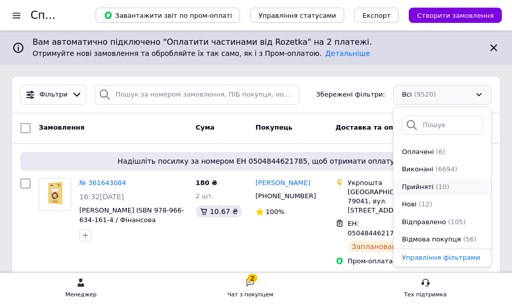
click at [425, 186] on span "Прийняті" at bounding box center [417, 187] width 32 height 10
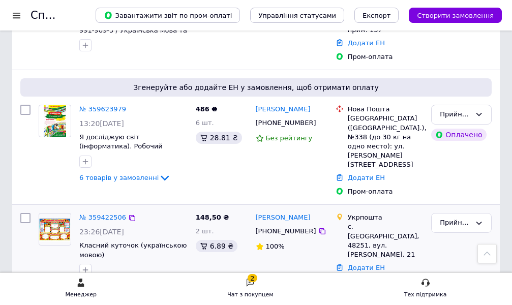
scroll to position [830, 0]
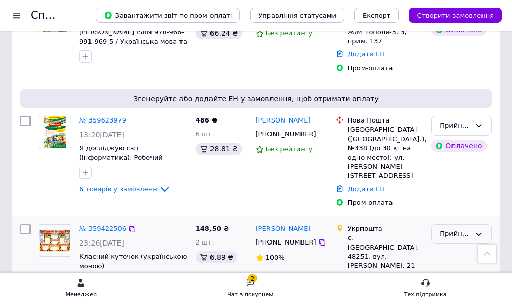
click at [475, 224] on div "Прийнято" at bounding box center [461, 234] width 60 height 20
click at [459, 264] on li "Скасовано" at bounding box center [460, 273] width 59 height 19
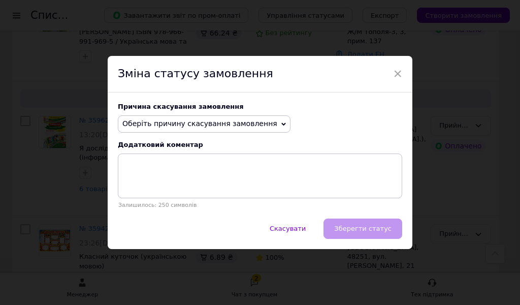
click at [249, 128] on span "Оберіть причину скасування замовлення" at bounding box center [199, 123] width 155 height 8
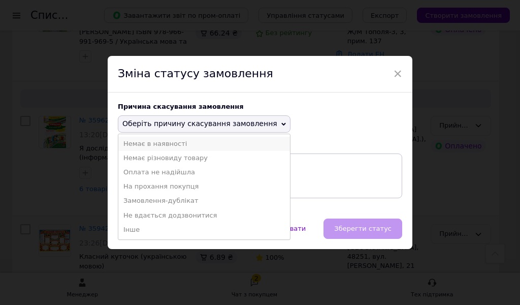
click at [176, 146] on li "Немає в наявності" at bounding box center [204, 144] width 172 height 14
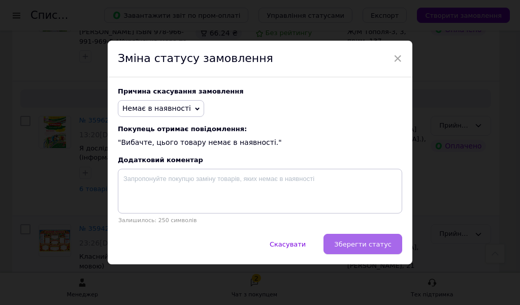
click at [376, 242] on span "Зберегти статус" at bounding box center [362, 244] width 57 height 8
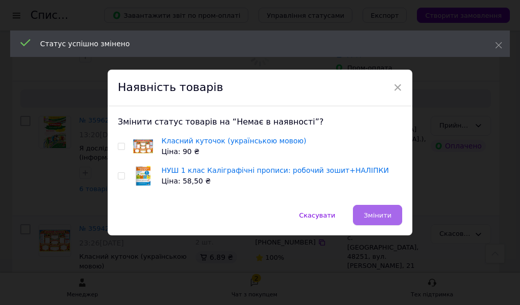
click at [375, 216] on span "Змінити" at bounding box center [378, 215] width 28 height 8
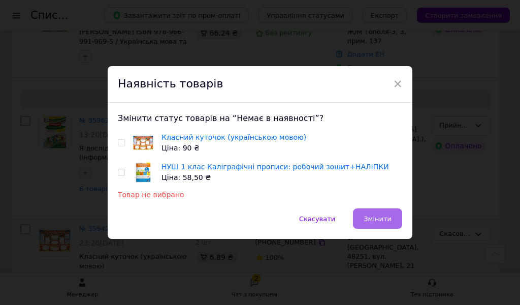
click at [370, 218] on span "Змінити" at bounding box center [378, 219] width 28 height 8
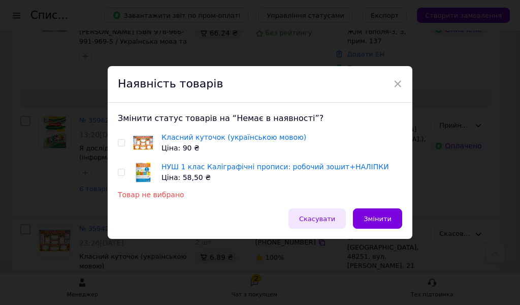
click at [317, 221] on span "Скасувати" at bounding box center [317, 219] width 36 height 8
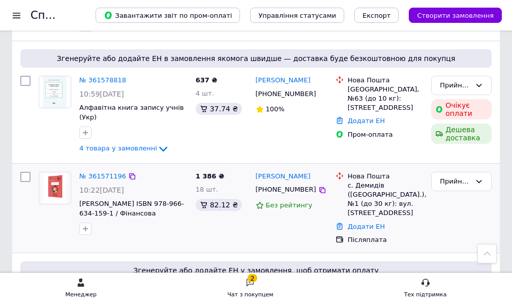
scroll to position [220, 0]
click at [471, 172] on div "Прийнято" at bounding box center [461, 181] width 60 height 20
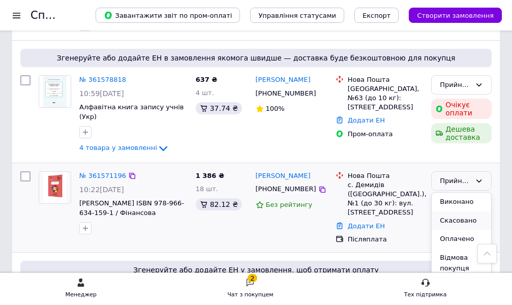
click at [462, 211] on li "Скасовано" at bounding box center [460, 220] width 59 height 19
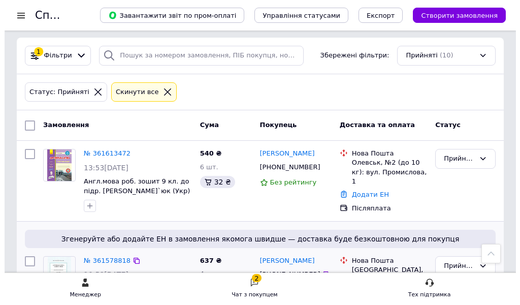
scroll to position [0, 0]
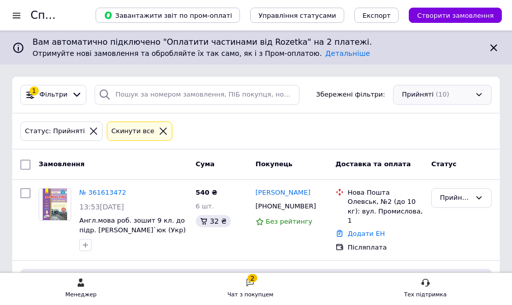
click at [464, 92] on div "Прийняті (10)" at bounding box center [442, 95] width 99 height 20
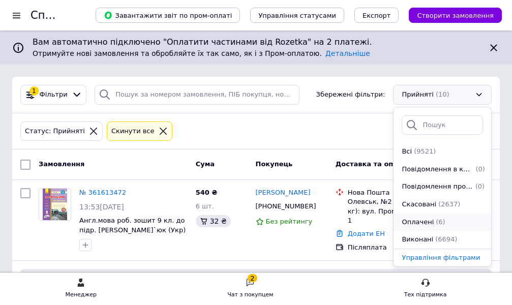
click at [435, 219] on span "(6)" at bounding box center [439, 222] width 9 height 8
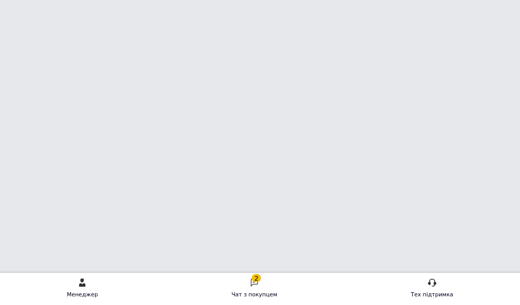
click at [257, 285] on icon at bounding box center [254, 282] width 9 height 9
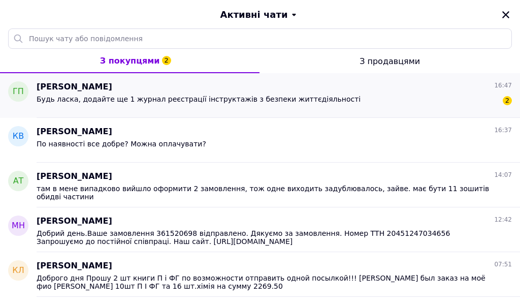
click at [209, 100] on span "Будь ласка, додайте ще 1 журнал реєстрації інструктажів з безпеки життєдіяльнос…" at bounding box center [199, 99] width 324 height 8
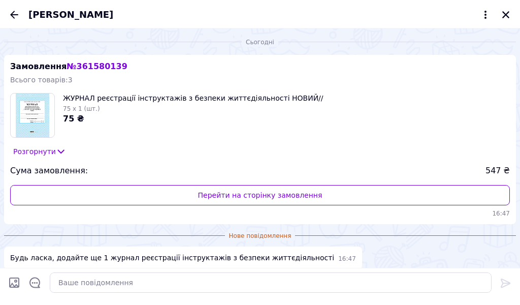
scroll to position [43, 0]
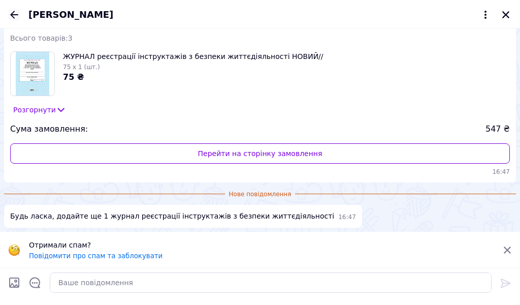
click at [16, 15] on icon "Назад" at bounding box center [14, 15] width 8 height 8
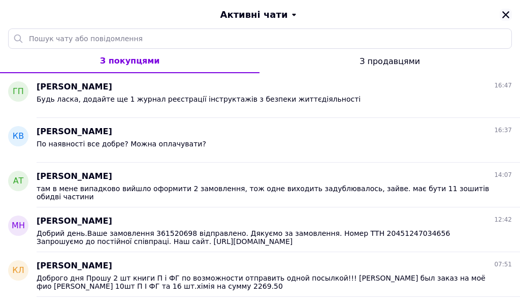
click at [505, 14] on icon "Закрити" at bounding box center [506, 14] width 7 height 7
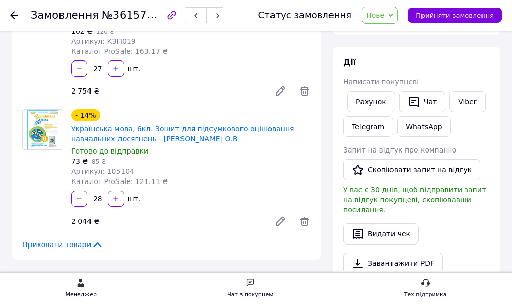
scroll to position [152, 0]
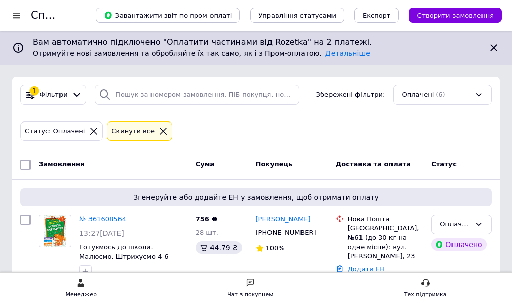
click at [441, 88] on div "Оплачені (6)" at bounding box center [442, 95] width 99 height 20
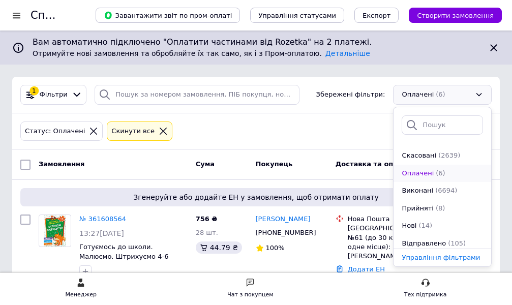
scroll to position [51, 0]
click at [423, 222] on span "(14)" at bounding box center [425, 224] width 14 height 8
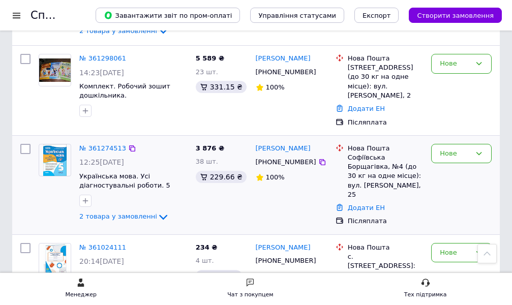
scroll to position [872, 0]
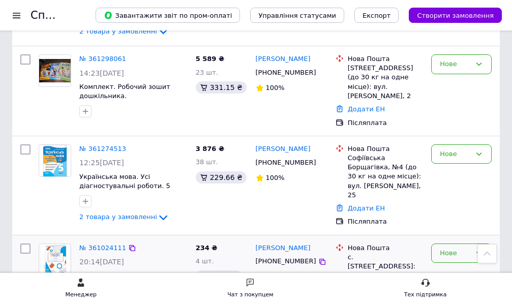
click at [460, 243] on div "Нове" at bounding box center [461, 253] width 60 height 20
click at [458, 264] on li "Скасовано" at bounding box center [460, 273] width 59 height 19
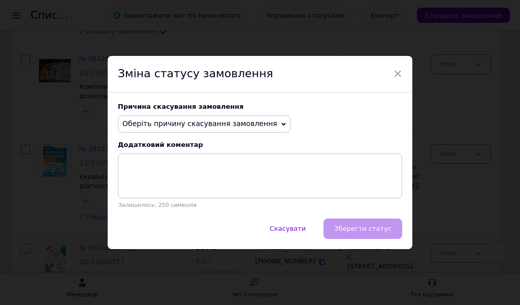
click at [242, 122] on span "Оберіть причину скасування замовлення" at bounding box center [199, 123] width 155 height 8
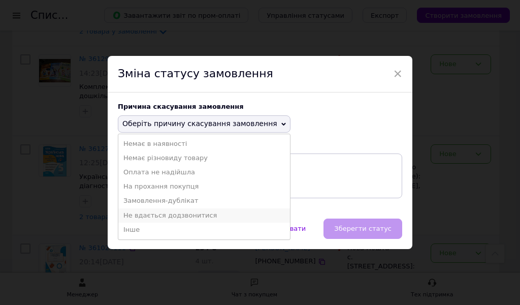
click at [176, 212] on li "Не вдається додзвонитися" at bounding box center [204, 215] width 172 height 14
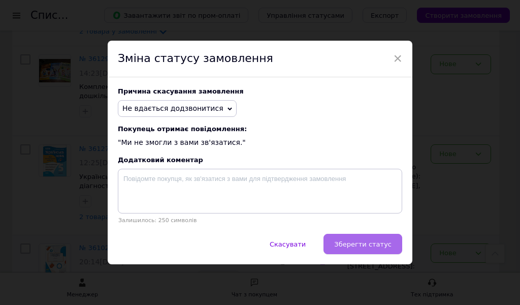
click at [371, 241] on span "Зберегти статус" at bounding box center [362, 244] width 57 height 8
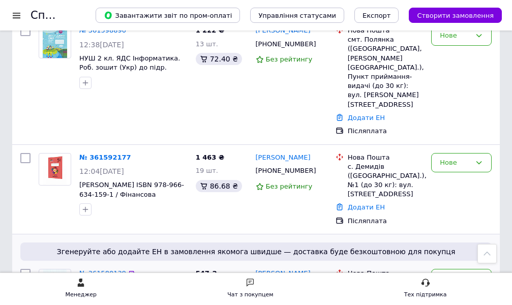
scroll to position [415, 0]
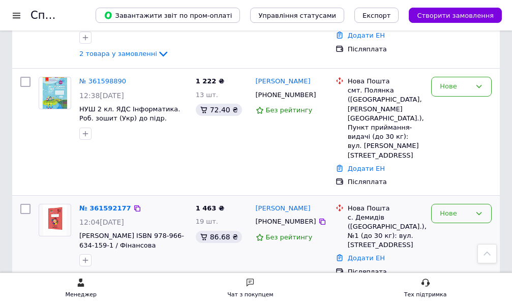
click at [465, 204] on div "Нове" at bounding box center [461, 214] width 60 height 20
click at [460, 262] on li "Скасовано" at bounding box center [460, 271] width 59 height 19
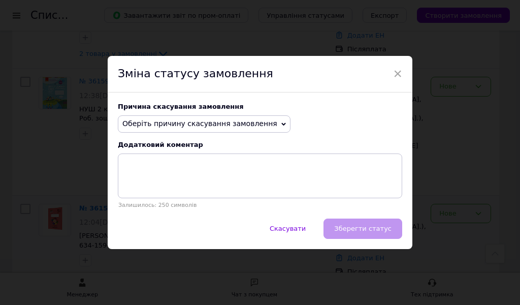
click at [256, 127] on span "Оберіть причину скасування замовлення" at bounding box center [204, 123] width 173 height 17
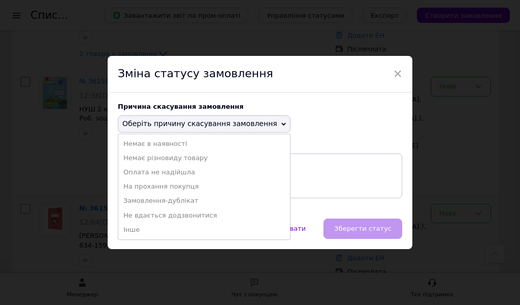
drag, startPoint x: 186, startPoint y: 182, endPoint x: 238, endPoint y: 207, distance: 57.7
click at [184, 185] on li "На прохання покупця" at bounding box center [204, 186] width 172 height 14
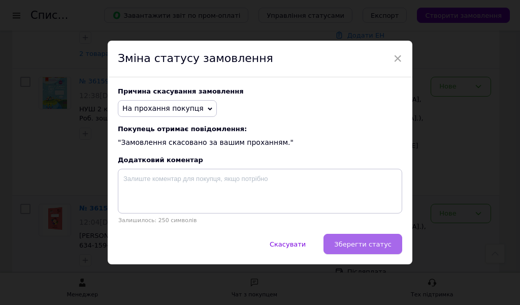
drag, startPoint x: 357, startPoint y: 243, endPoint x: 345, endPoint y: 232, distance: 16.2
click at [356, 243] on span "Зберегти статус" at bounding box center [362, 244] width 57 height 8
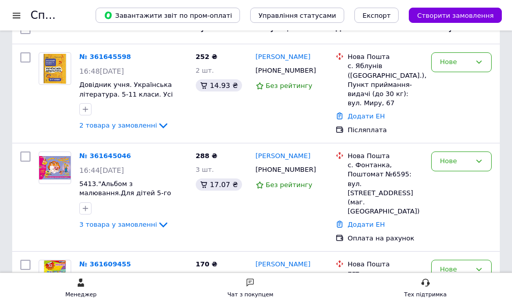
scroll to position [203, 0]
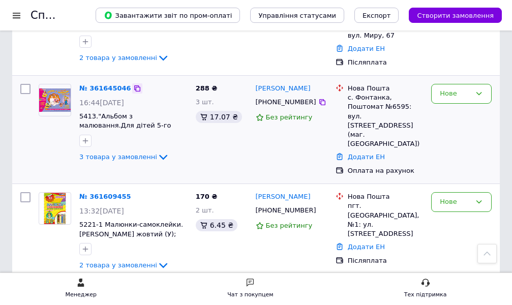
click at [133, 84] on icon at bounding box center [137, 88] width 8 height 8
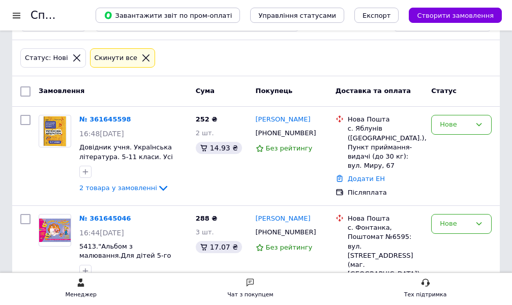
scroll to position [51, 0]
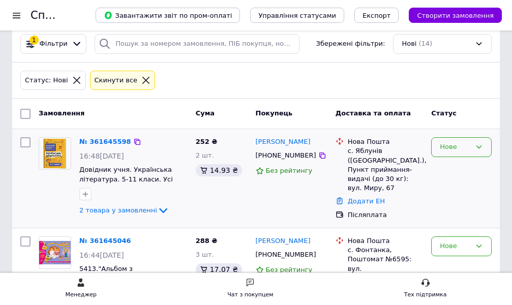
click at [468, 149] on div "Нове" at bounding box center [455, 147] width 31 height 11
drag, startPoint x: 463, startPoint y: 167, endPoint x: 425, endPoint y: 166, distance: 38.1
click at [462, 167] on li "Прийнято" at bounding box center [460, 168] width 59 height 19
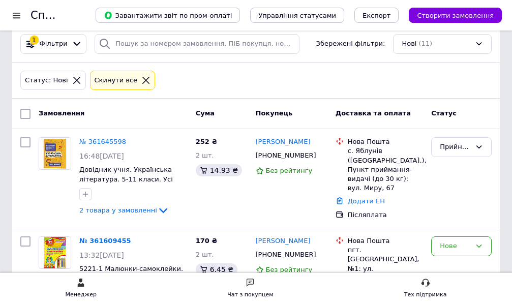
click at [253, 282] on icon at bounding box center [249, 282] width 9 height 9
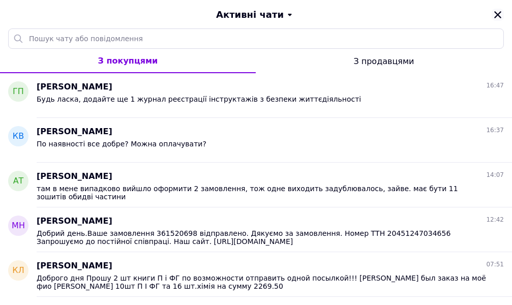
click at [499, 13] on icon "Закрити" at bounding box center [497, 14] width 7 height 7
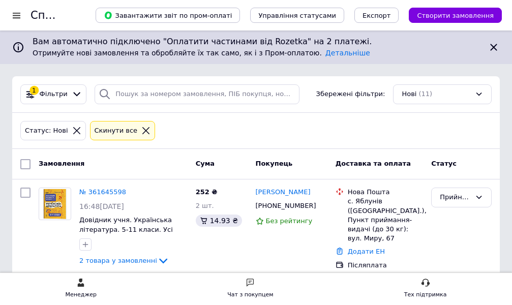
scroll to position [0, 0]
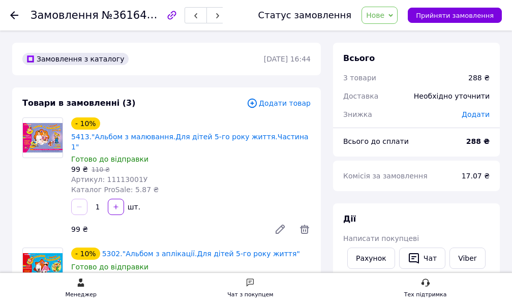
click at [384, 18] on span "Нове" at bounding box center [375, 15] width 18 height 8
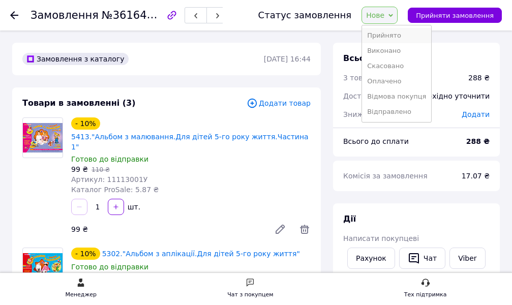
click at [387, 35] on li "Прийнято" at bounding box center [396, 35] width 69 height 15
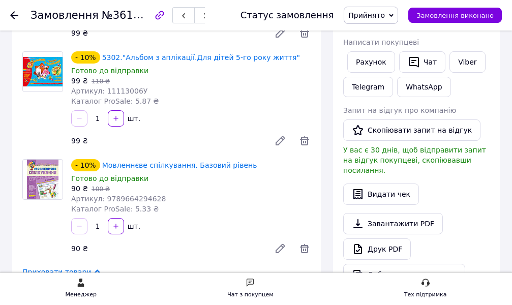
scroll to position [152, 0]
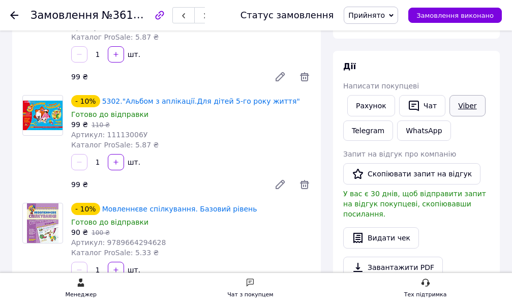
click at [460, 103] on link "Viber" at bounding box center [467, 105] width 36 height 21
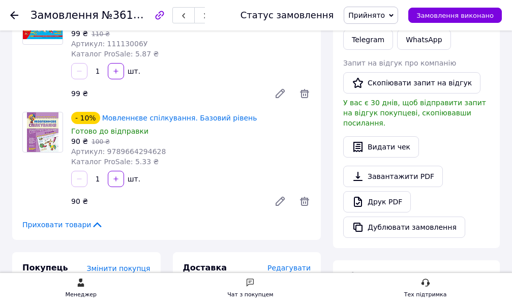
scroll to position [203, 0]
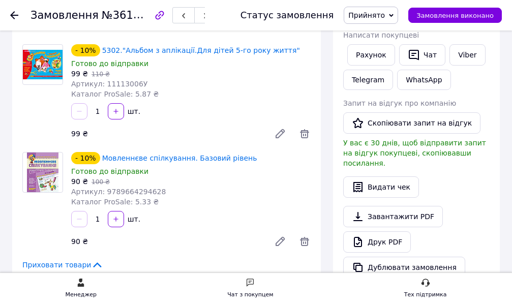
click at [284, 237] on icon at bounding box center [280, 241] width 8 height 8
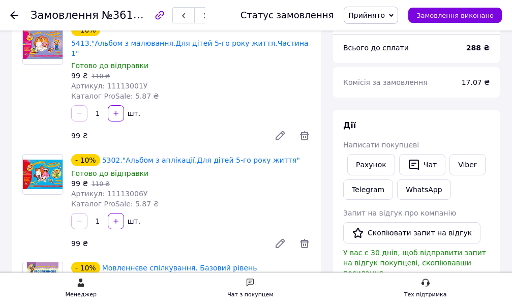
scroll to position [0, 0]
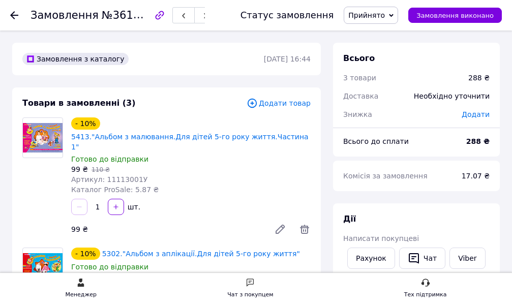
click at [15, 16] on icon at bounding box center [14, 15] width 8 height 8
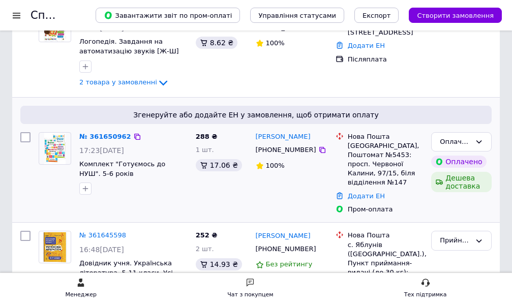
scroll to position [152, 0]
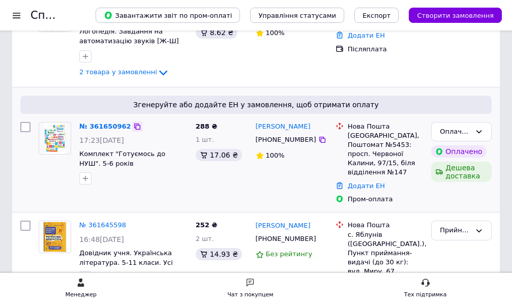
click at [133, 126] on icon at bounding box center [137, 126] width 8 height 8
click at [133, 127] on icon at bounding box center [137, 126] width 8 height 8
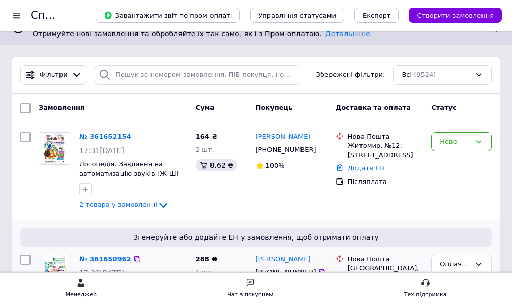
scroll to position [0, 0]
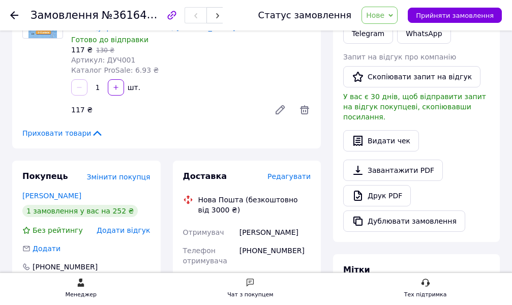
scroll to position [254, 0]
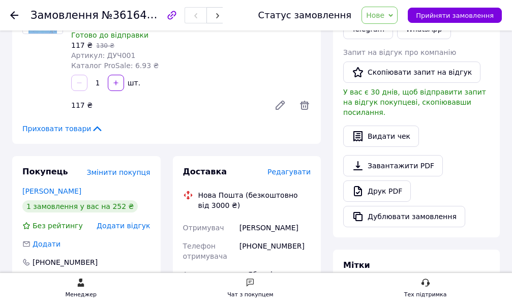
click at [280, 104] on icon at bounding box center [280, 105] width 8 height 8
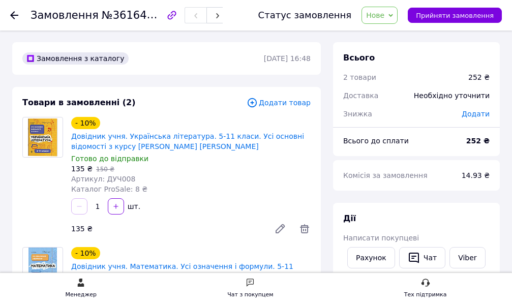
scroll to position [0, 0]
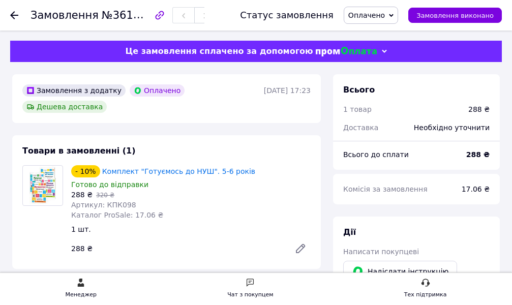
click at [384, 14] on span "Оплачено" at bounding box center [366, 15] width 37 height 8
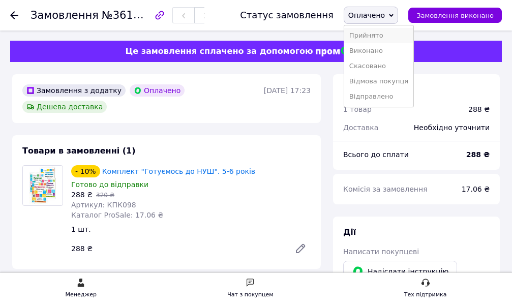
click at [381, 29] on li "Прийнято" at bounding box center [378, 35] width 69 height 15
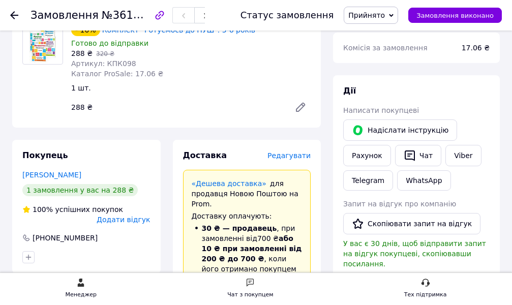
scroll to position [152, 0]
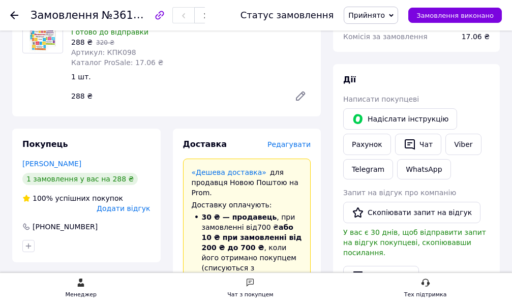
click at [292, 140] on span "Редагувати" at bounding box center [288, 144] width 43 height 8
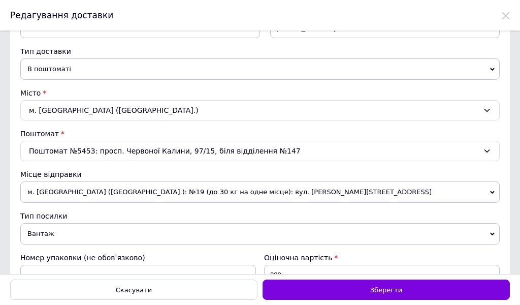
scroll to position [157, 0]
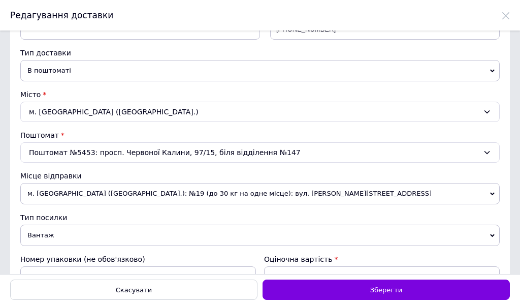
click at [38, 235] on span "Вантаж" at bounding box center [260, 235] width 480 height 21
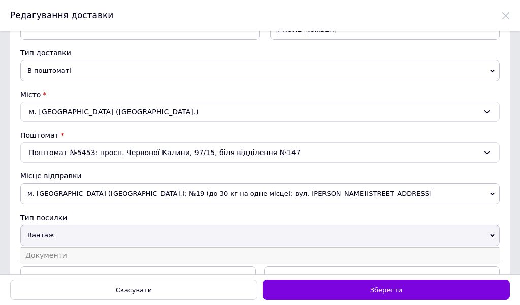
click at [51, 255] on li "Документи" at bounding box center [260, 254] width 480 height 15
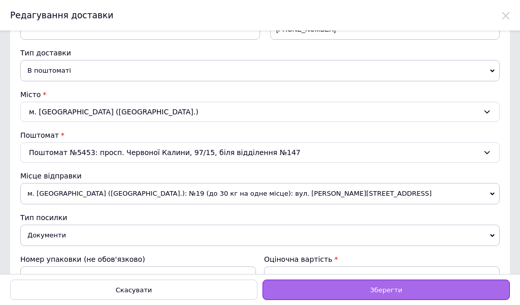
click at [367, 291] on div "Зберегти" at bounding box center [386, 289] width 247 height 20
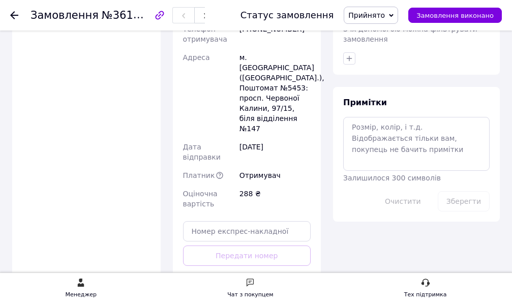
scroll to position [559, 0]
click at [258, 290] on button "Згенерувати ЕН" at bounding box center [247, 300] width 128 height 20
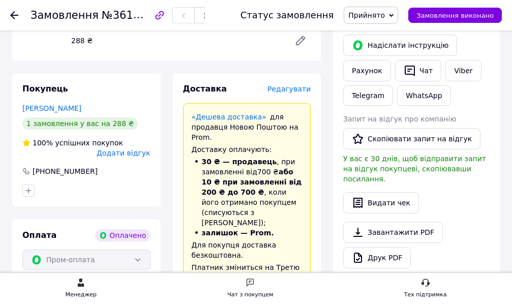
scroll to position [203, 0]
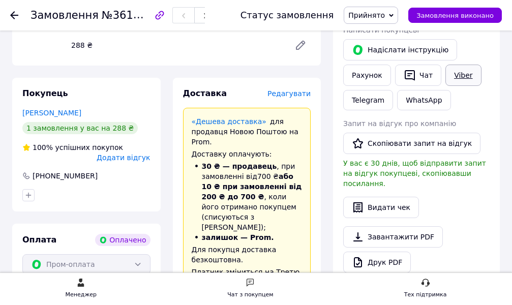
click at [458, 80] on link "Viber" at bounding box center [463, 75] width 36 height 21
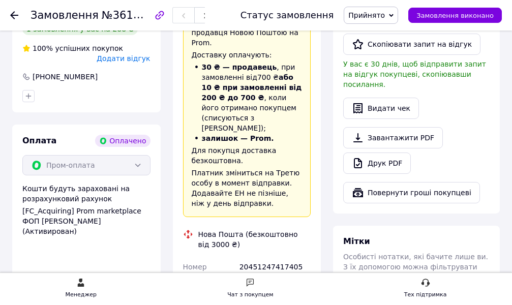
scroll to position [457, 0]
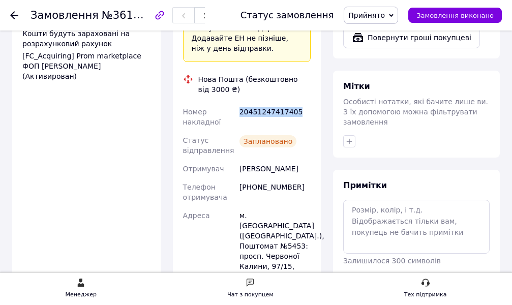
drag, startPoint x: 239, startPoint y: 86, endPoint x: 303, endPoint y: 84, distance: 64.1
click at [303, 103] on div "20451247417405" at bounding box center [274, 117] width 75 height 28
copy div "20451247417405"
click at [385, 14] on span "Прийнято" at bounding box center [366, 15] width 37 height 8
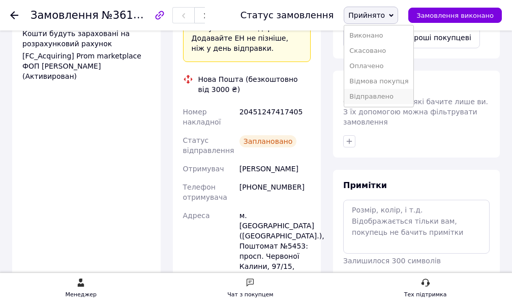
click at [383, 98] on li "Відправлено" at bounding box center [378, 96] width 69 height 15
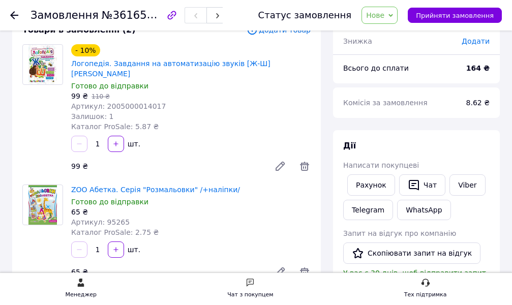
scroll to position [51, 0]
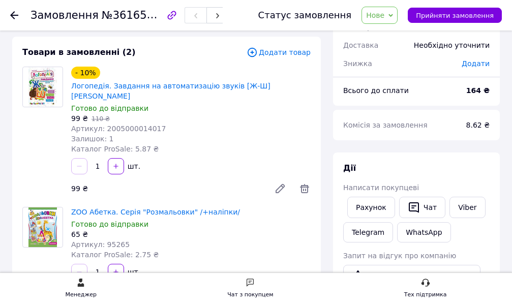
click at [384, 15] on span "Нове" at bounding box center [375, 15] width 18 height 8
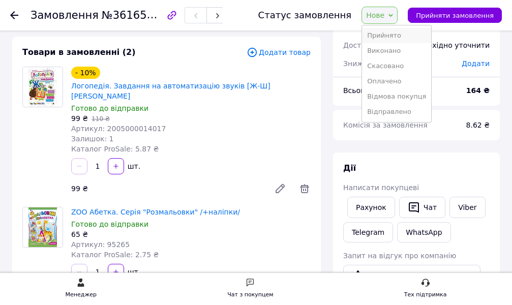
click at [394, 33] on li "Прийнято" at bounding box center [396, 35] width 69 height 15
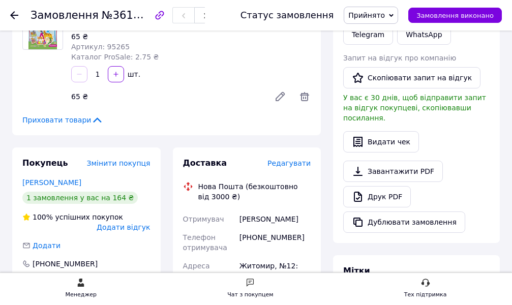
scroll to position [254, 0]
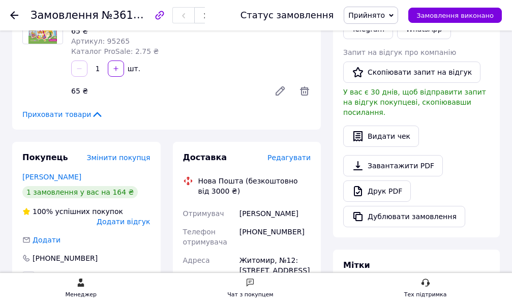
click at [290, 159] on span "Редагувати" at bounding box center [288, 157] width 43 height 8
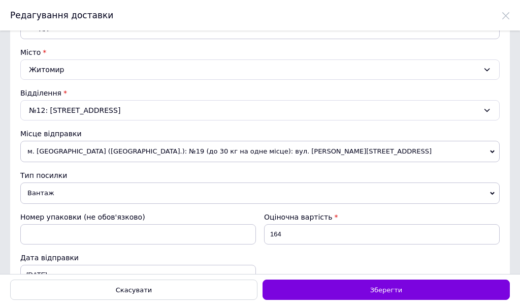
scroll to position [203, 0]
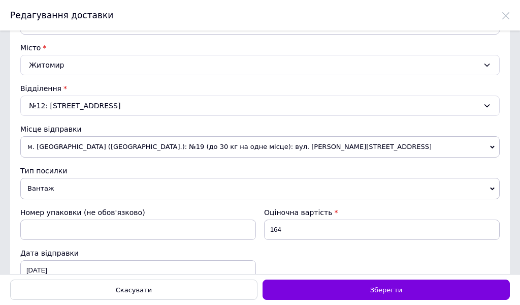
click at [95, 182] on span "Вантаж" at bounding box center [260, 188] width 480 height 21
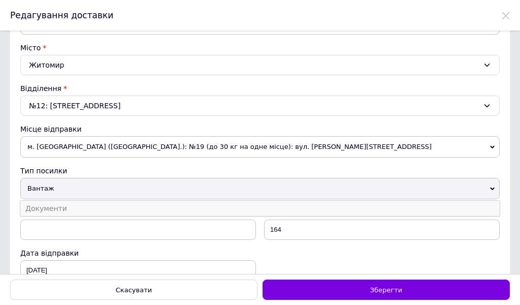
click at [75, 206] on li "Документи" at bounding box center [260, 208] width 480 height 15
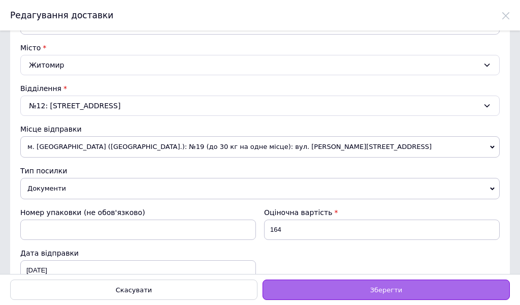
click at [375, 286] on span "Зберегти" at bounding box center [386, 290] width 32 height 8
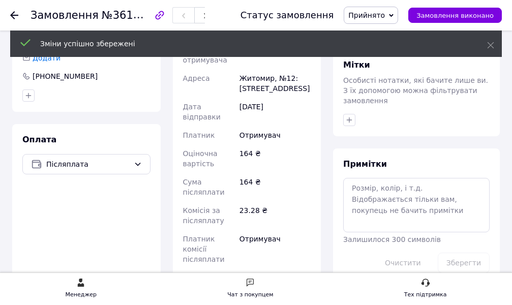
scroll to position [559, 0]
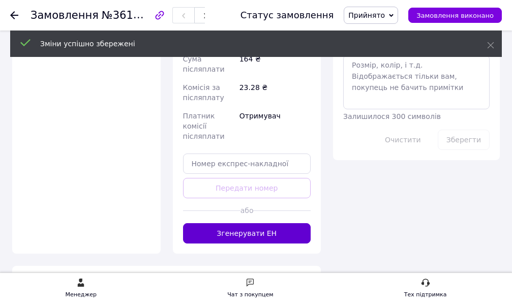
click at [268, 223] on button "Згенерувати ЕН" at bounding box center [247, 233] width 128 height 20
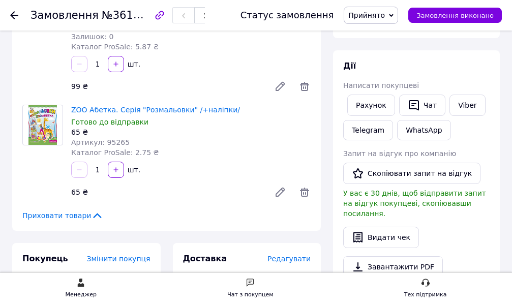
scroll to position [102, 0]
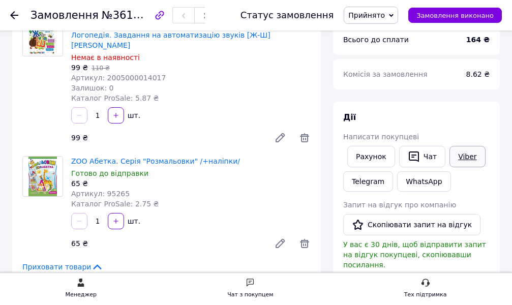
click at [463, 163] on link "Viber" at bounding box center [467, 156] width 36 height 21
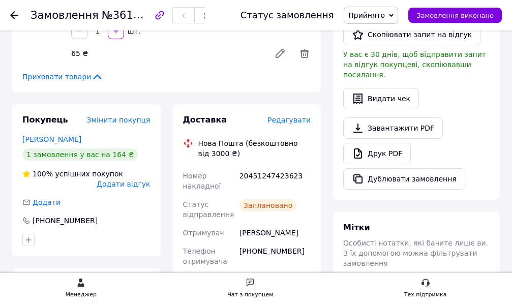
scroll to position [356, 0]
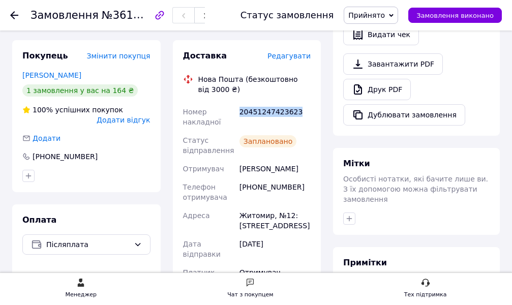
drag, startPoint x: 239, startPoint y: 111, endPoint x: 317, endPoint y: 112, distance: 78.3
click at [317, 112] on div "Доставка Редагувати Нова Пошта (безкоштовно від 3000 ₴) Номер накладної 2045124…" at bounding box center [247, 256] width 148 height 432
copy div "20451247423623"
click at [382, 15] on span "Прийнято" at bounding box center [366, 15] width 37 height 8
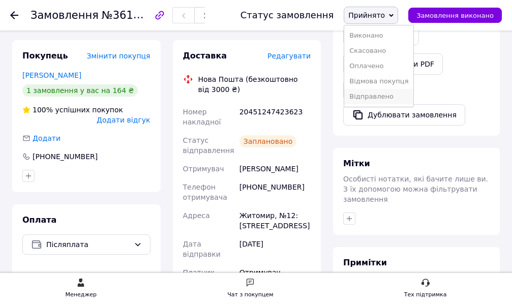
click at [387, 98] on li "Відправлено" at bounding box center [378, 96] width 69 height 15
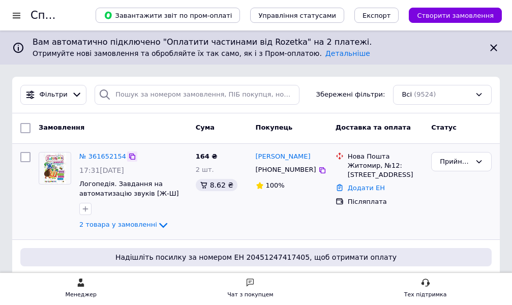
click at [129, 154] on icon at bounding box center [132, 156] width 6 height 6
click at [128, 155] on icon at bounding box center [132, 156] width 8 height 8
click at [465, 98] on div "Всі (9524)" at bounding box center [442, 95] width 99 height 20
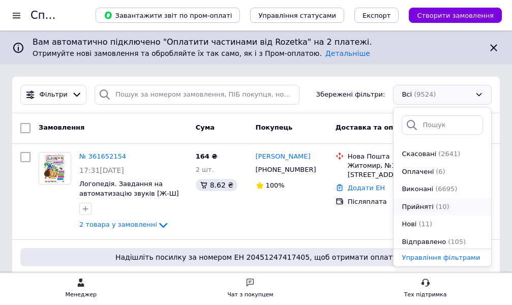
scroll to position [51, 0]
click at [418, 222] on span "(11)" at bounding box center [425, 224] width 14 height 8
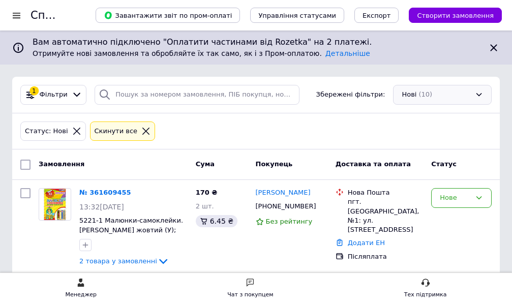
click at [440, 96] on div "Нові (10)" at bounding box center [442, 95] width 99 height 20
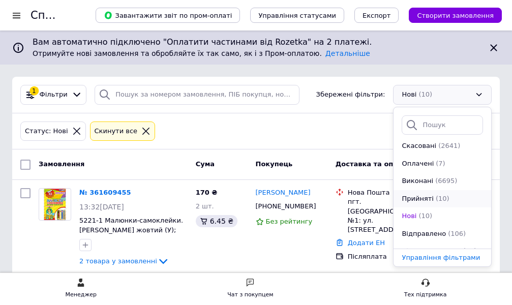
scroll to position [70, 0]
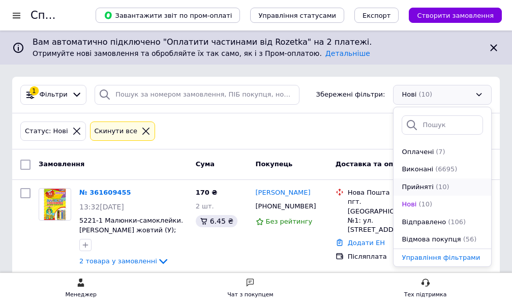
click at [423, 187] on span "Прийняті" at bounding box center [417, 187] width 32 height 10
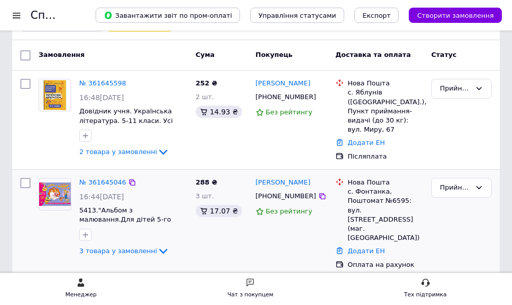
scroll to position [152, 0]
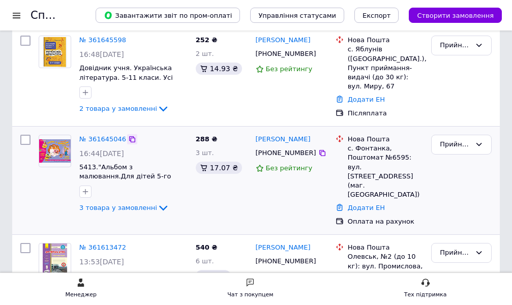
click at [129, 138] on icon at bounding box center [132, 139] width 6 height 6
click at [129, 136] on icon at bounding box center [132, 139] width 6 height 6
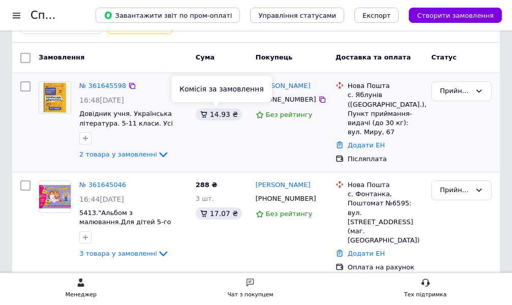
scroll to position [0, 0]
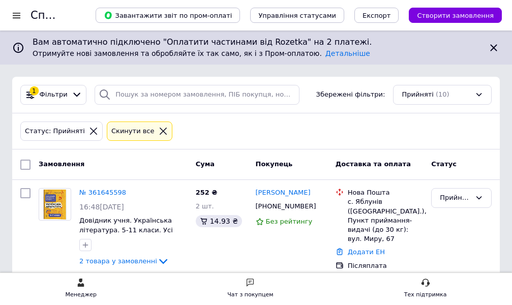
click at [159, 132] on icon at bounding box center [163, 131] width 9 height 9
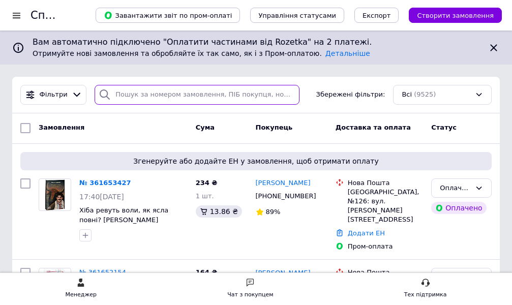
click at [150, 91] on input "search" at bounding box center [197, 95] width 205 height 20
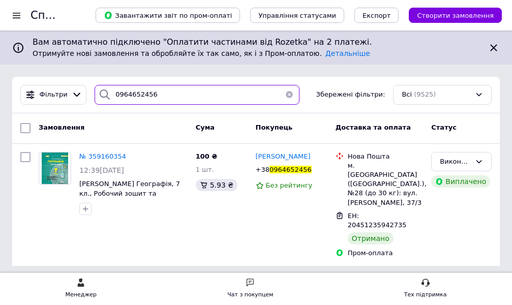
click at [154, 95] on input "0964652456" at bounding box center [197, 95] width 205 height 20
type input "0"
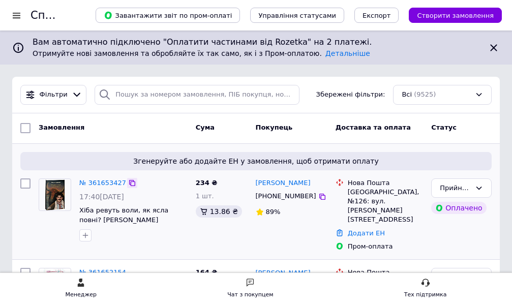
click at [129, 180] on icon at bounding box center [132, 183] width 6 height 6
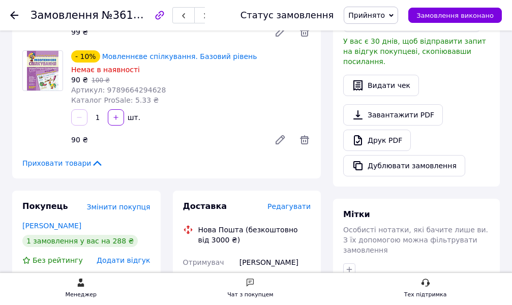
scroll to position [356, 0]
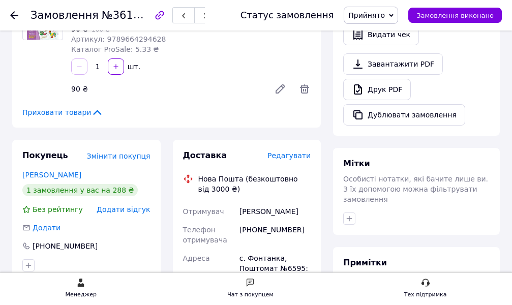
click at [295, 151] on span "Редагувати" at bounding box center [288, 155] width 43 height 8
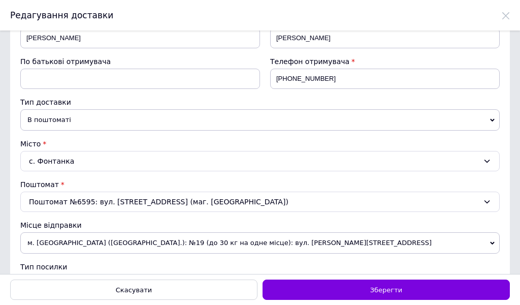
scroll to position [152, 0]
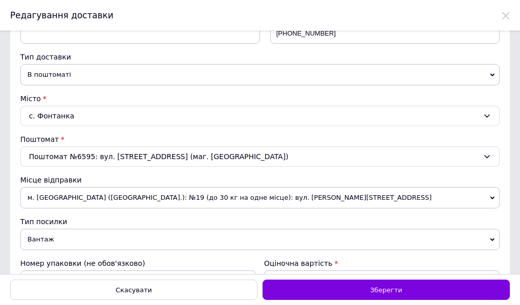
drag, startPoint x: 67, startPoint y: 239, endPoint x: 63, endPoint y: 248, distance: 9.8
click at [65, 239] on span "Вантаж" at bounding box center [260, 239] width 480 height 21
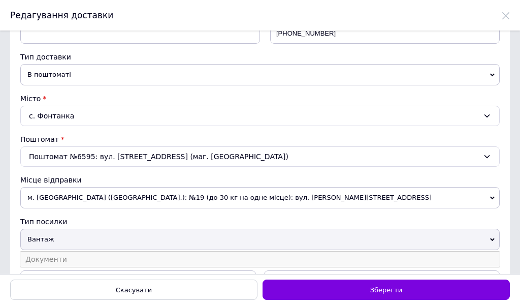
click at [56, 260] on li "Документи" at bounding box center [260, 259] width 480 height 15
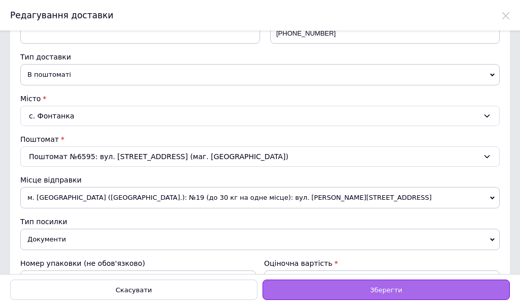
click at [404, 292] on div "Зберегти" at bounding box center [386, 289] width 247 height 20
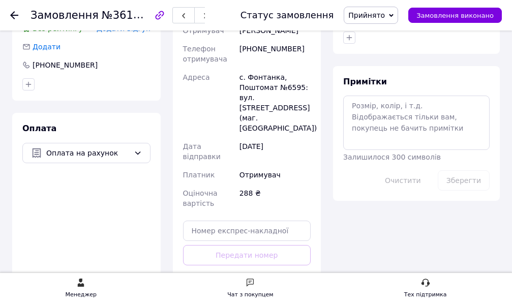
scroll to position [559, 0]
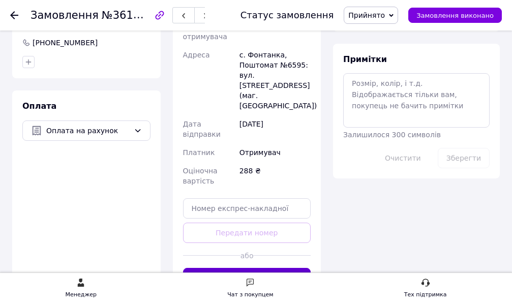
click at [256, 268] on button "Згенерувати ЕН" at bounding box center [247, 278] width 128 height 20
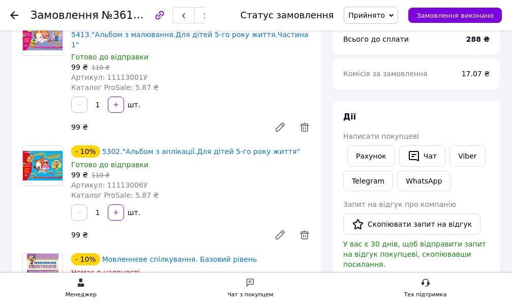
scroll to position [102, 0]
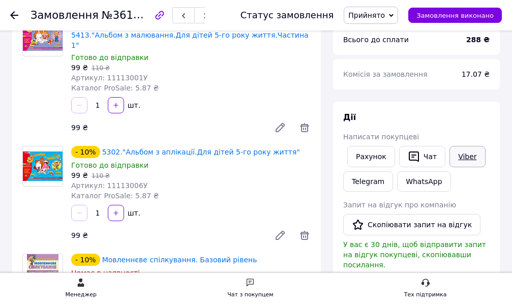
click at [458, 160] on link "Viber" at bounding box center [467, 156] width 36 height 21
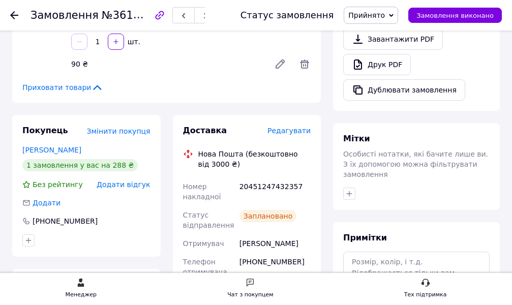
scroll to position [407, 0]
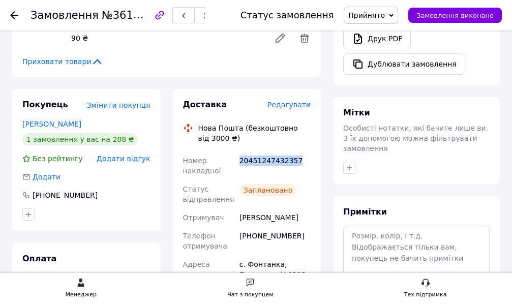
drag, startPoint x: 239, startPoint y: 152, endPoint x: 297, endPoint y: 152, distance: 57.9
click at [297, 152] on div "20451247432357" at bounding box center [274, 165] width 75 height 28
copy div "20451247432357"
click at [385, 17] on span "Прийнято" at bounding box center [366, 15] width 37 height 8
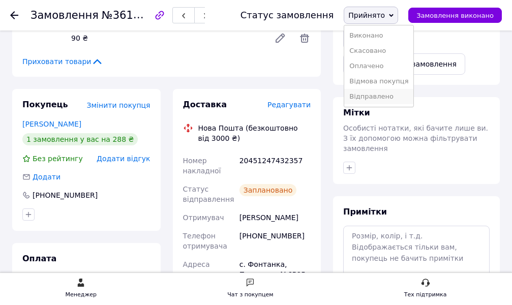
click at [388, 97] on li "Відправлено" at bounding box center [378, 96] width 69 height 15
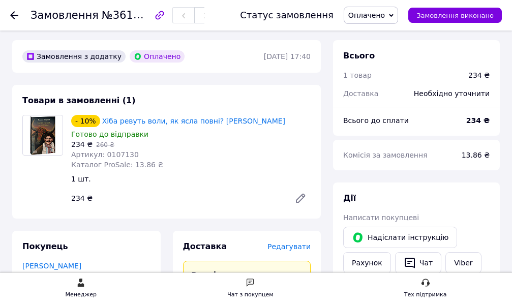
scroll to position [51, 0]
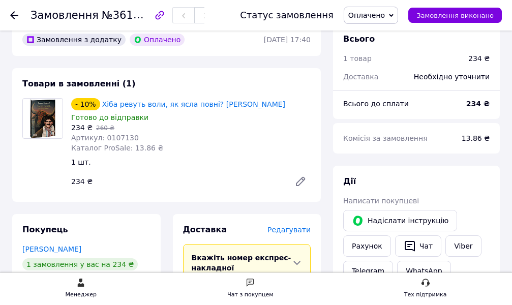
click at [384, 12] on span "Оплачено" at bounding box center [366, 15] width 37 height 8
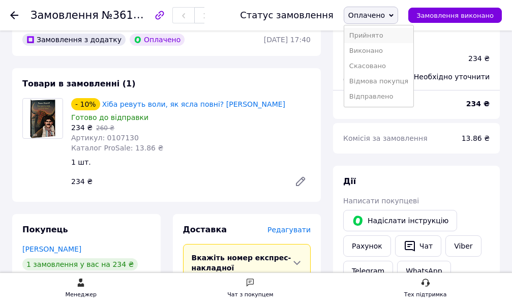
click at [380, 34] on li "Прийнято" at bounding box center [378, 35] width 69 height 15
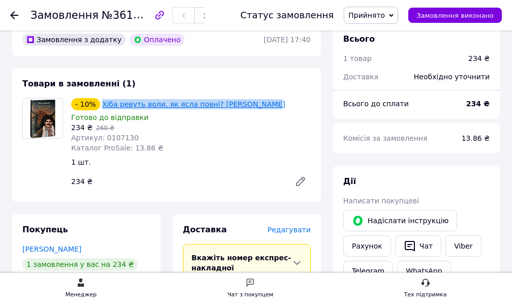
drag, startPoint x: 98, startPoint y: 99, endPoint x: 247, endPoint y: 106, distance: 149.6
click at [282, 102] on div "- 10% Хіба ревуть воли, як ясла повні? Панас Мирний" at bounding box center [190, 104] width 241 height 14
copy div "Хіба ревуть воли, як ясла повні? [PERSON_NAME]"
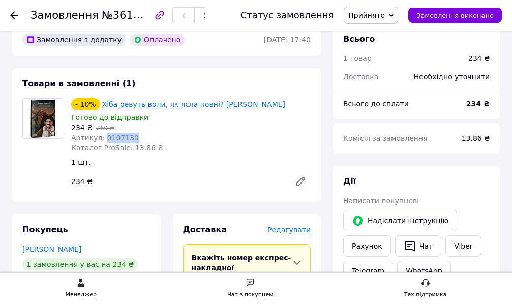
drag, startPoint x: 100, startPoint y: 138, endPoint x: 156, endPoint y: 138, distance: 55.9
click at [156, 138] on div "Артикул: 0107130" at bounding box center [190, 138] width 239 height 10
copy span "0107130"
drag, startPoint x: 106, startPoint y: 15, endPoint x: 156, endPoint y: 11, distance: 49.9
click at [156, 11] on span "№361653427" at bounding box center [138, 15] width 72 height 13
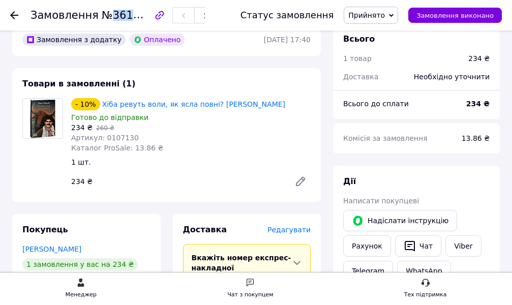
copy span "361653427"
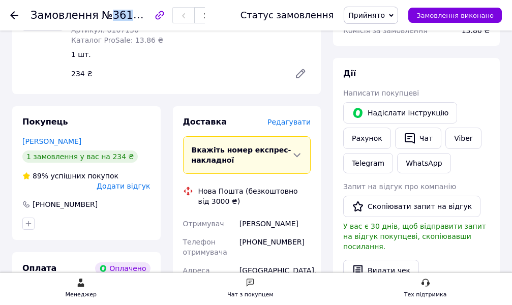
scroll to position [152, 0]
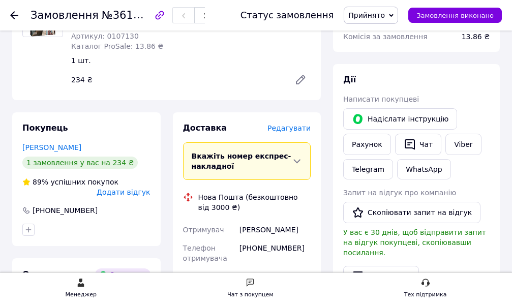
click at [292, 127] on span "Редагувати" at bounding box center [288, 128] width 43 height 8
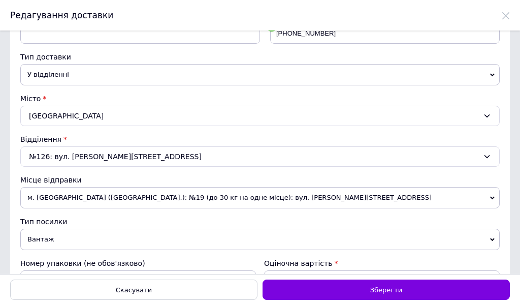
scroll to position [203, 0]
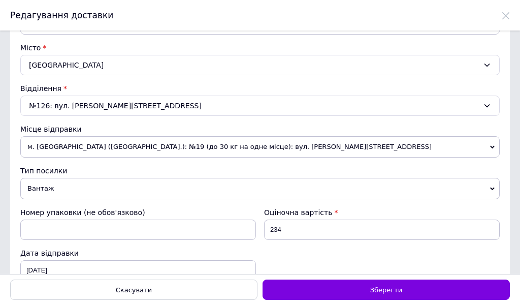
click at [58, 193] on span "Вантаж" at bounding box center [260, 188] width 480 height 21
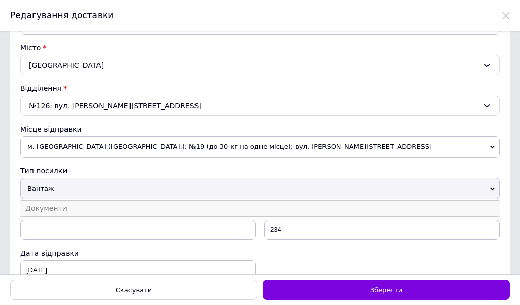
click at [58, 206] on li "Документи" at bounding box center [260, 208] width 480 height 15
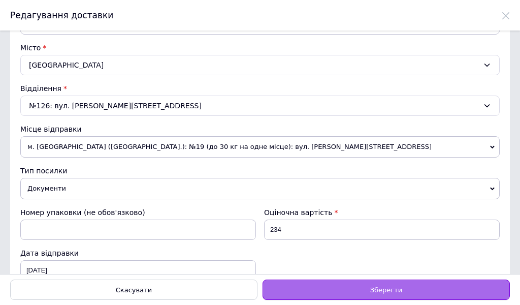
click at [376, 291] on span "Зберегти" at bounding box center [386, 290] width 32 height 8
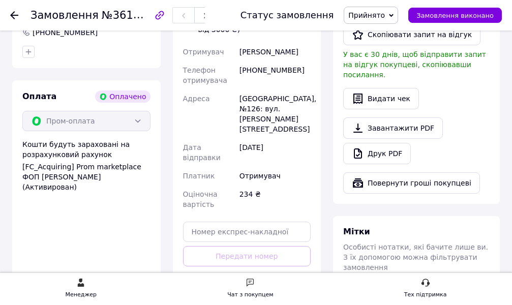
scroll to position [407, 0]
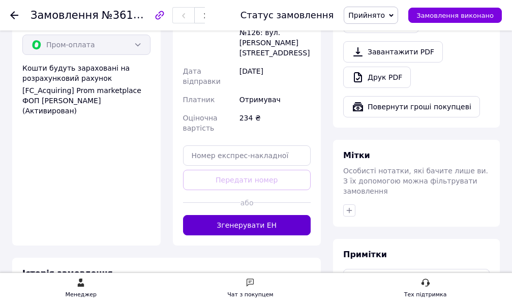
click at [269, 215] on button "Згенерувати ЕН" at bounding box center [247, 225] width 128 height 20
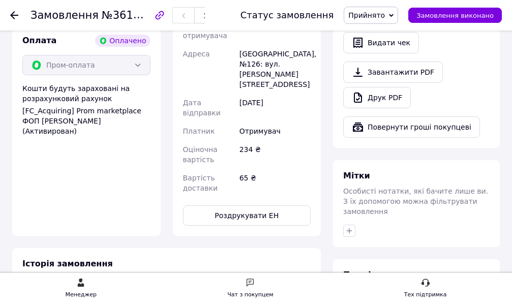
scroll to position [203, 0]
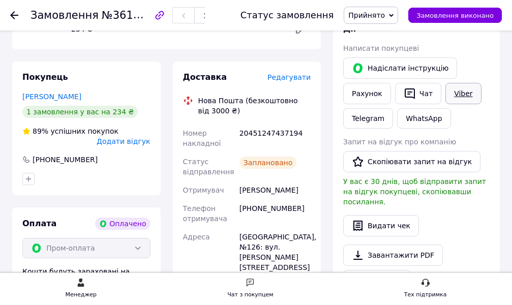
click at [456, 92] on link "Viber" at bounding box center [463, 93] width 36 height 21
drag, startPoint x: 236, startPoint y: 129, endPoint x: 302, endPoint y: 129, distance: 66.6
click at [302, 129] on div "Номер накладної 20451247437194 Статус відправлення Заплановано Отримувач Бєлов …" at bounding box center [247, 252] width 132 height 256
click at [305, 132] on div "20451247437194" at bounding box center [274, 138] width 75 height 28
drag, startPoint x: 238, startPoint y: 132, endPoint x: 305, endPoint y: 132, distance: 67.6
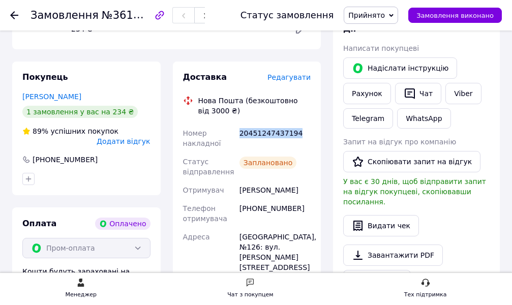
click at [305, 132] on div "20451247437194" at bounding box center [274, 138] width 75 height 28
copy div "20451247437194"
click at [379, 14] on span "Прийнято" at bounding box center [366, 15] width 37 height 8
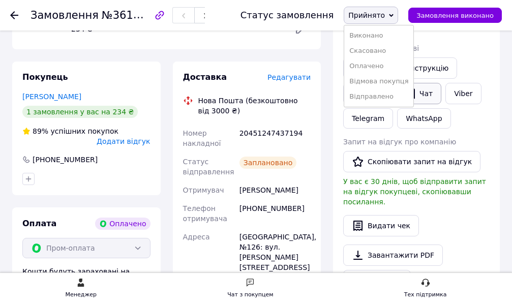
click at [394, 95] on li "Відправлено" at bounding box center [378, 96] width 69 height 15
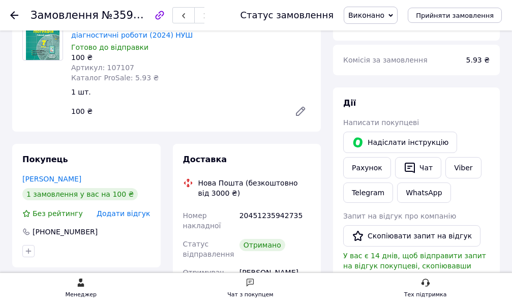
scroll to position [102, 0]
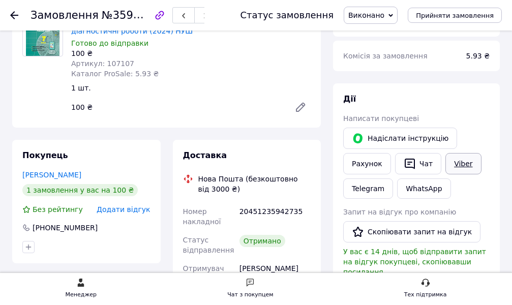
click at [463, 164] on link "Viber" at bounding box center [463, 163] width 36 height 21
